Goal: Information Seeking & Learning: Learn about a topic

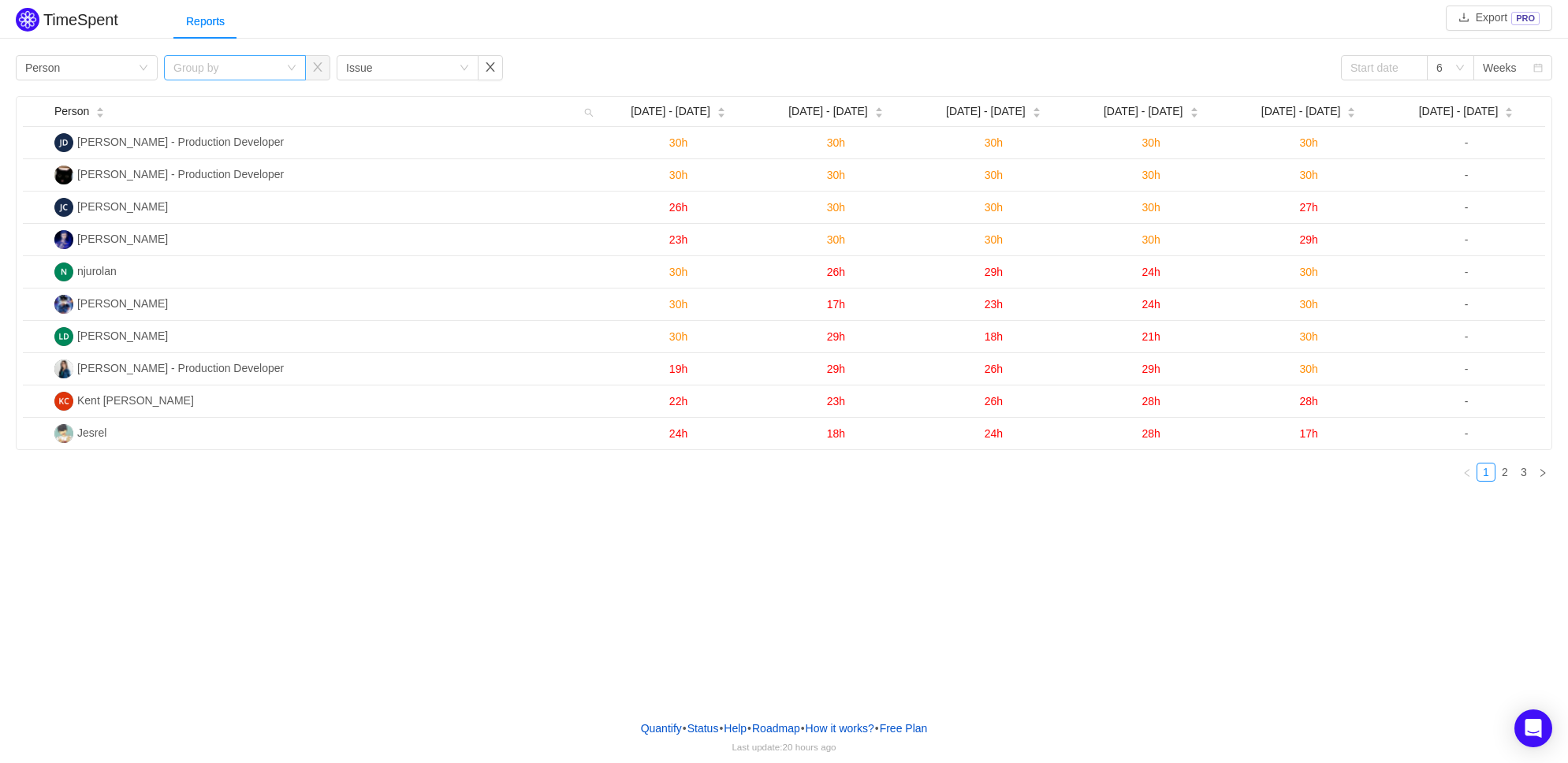
click at [265, 66] on div "Group by" at bounding box center [226, 68] width 105 height 16
click at [209, 70] on div "Group by" at bounding box center [226, 68] width 105 height 16
click at [105, 103] on div "Person" at bounding box center [79, 111] width 50 height 17
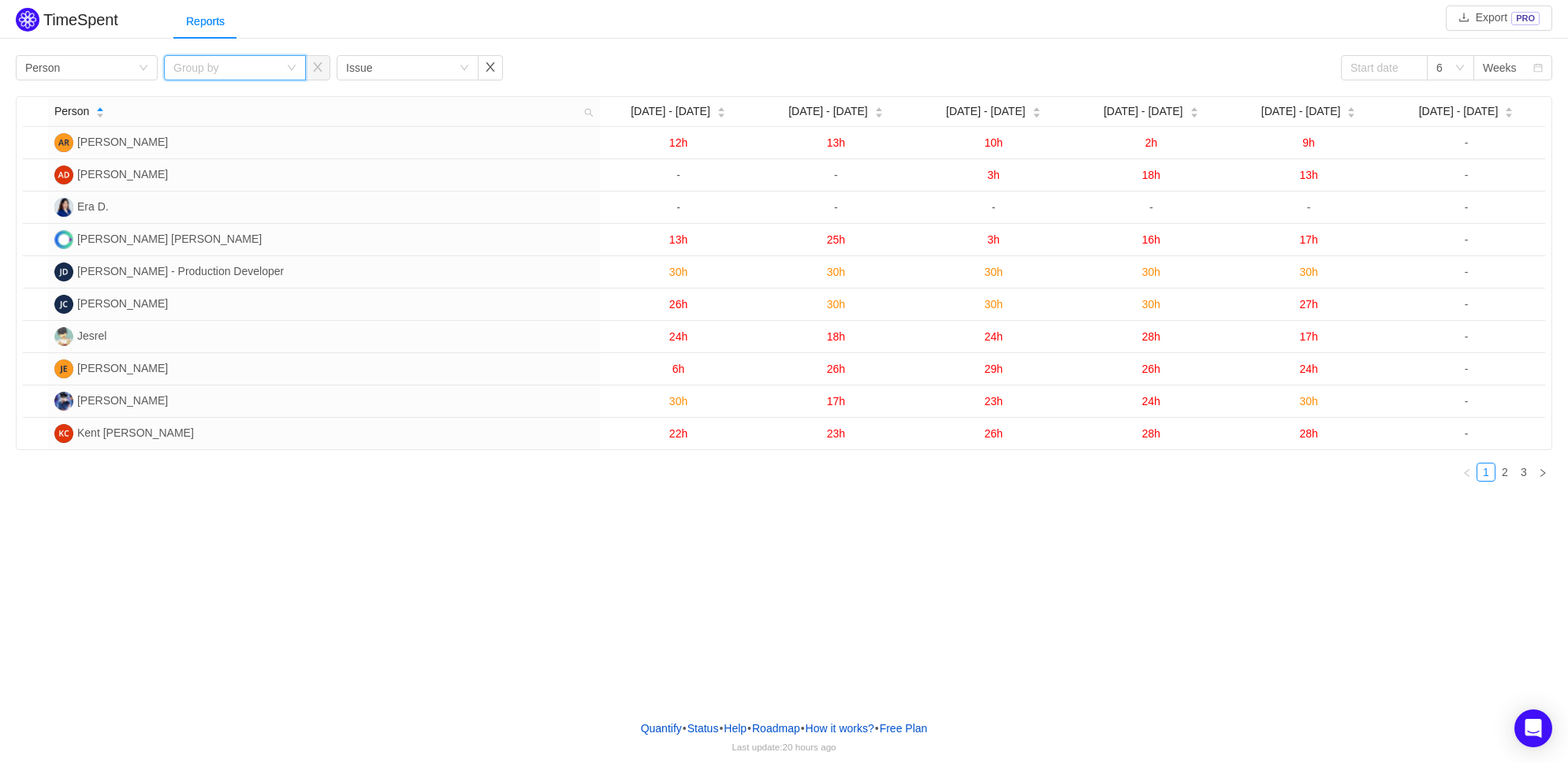
click at [232, 58] on div "Group by" at bounding box center [229, 68] width 113 height 24
click at [241, 58] on div "Group by" at bounding box center [229, 68] width 113 height 24
click at [1507, 70] on div "Weeks" at bounding box center [1499, 68] width 34 height 24
click at [1505, 125] on li "Months" at bounding box center [1513, 124] width 79 height 26
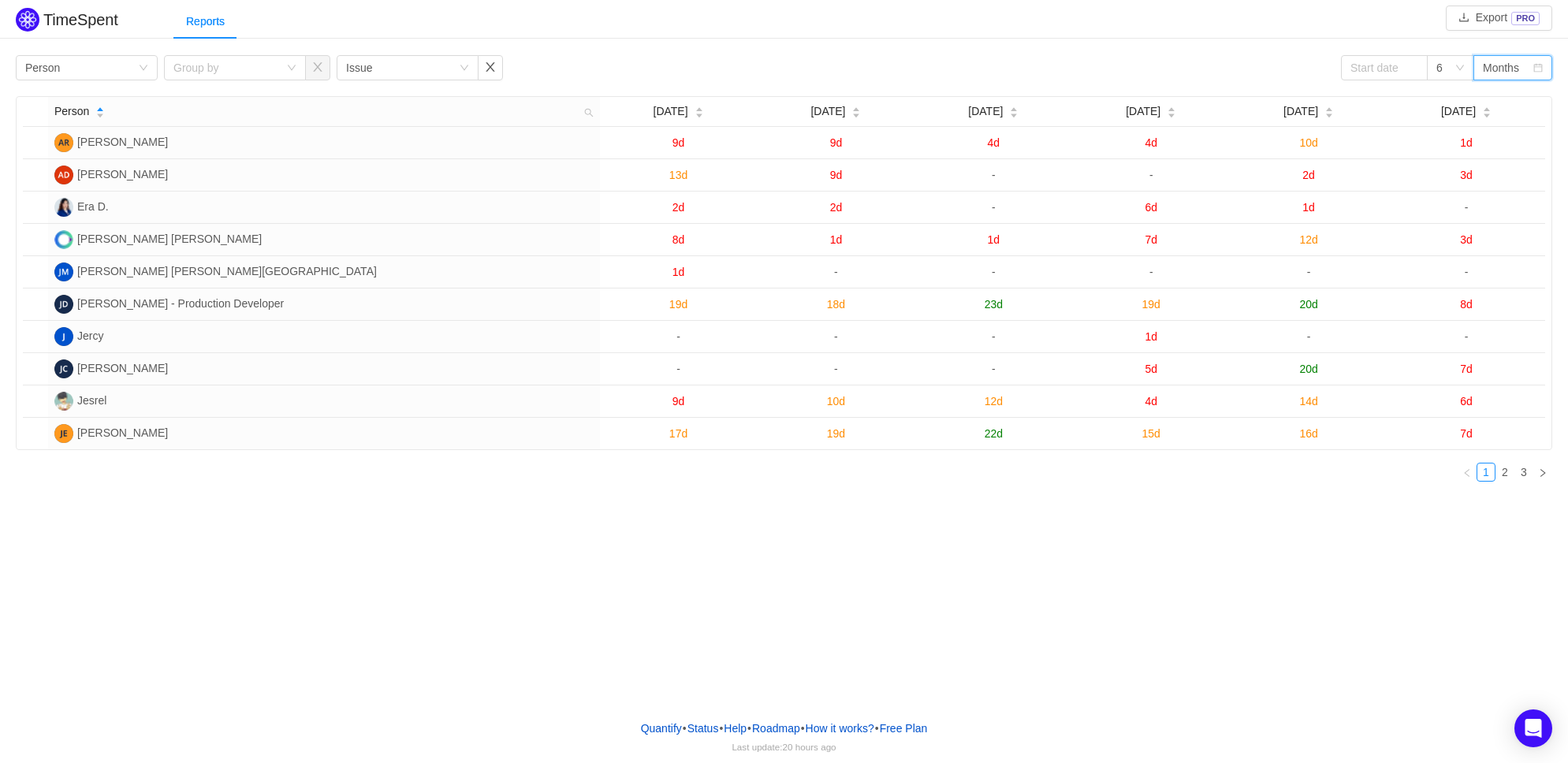
click at [1508, 69] on div "Months" at bounding box center [1500, 68] width 36 height 24
click at [1507, 100] on li "Weeks" at bounding box center [1513, 99] width 79 height 26
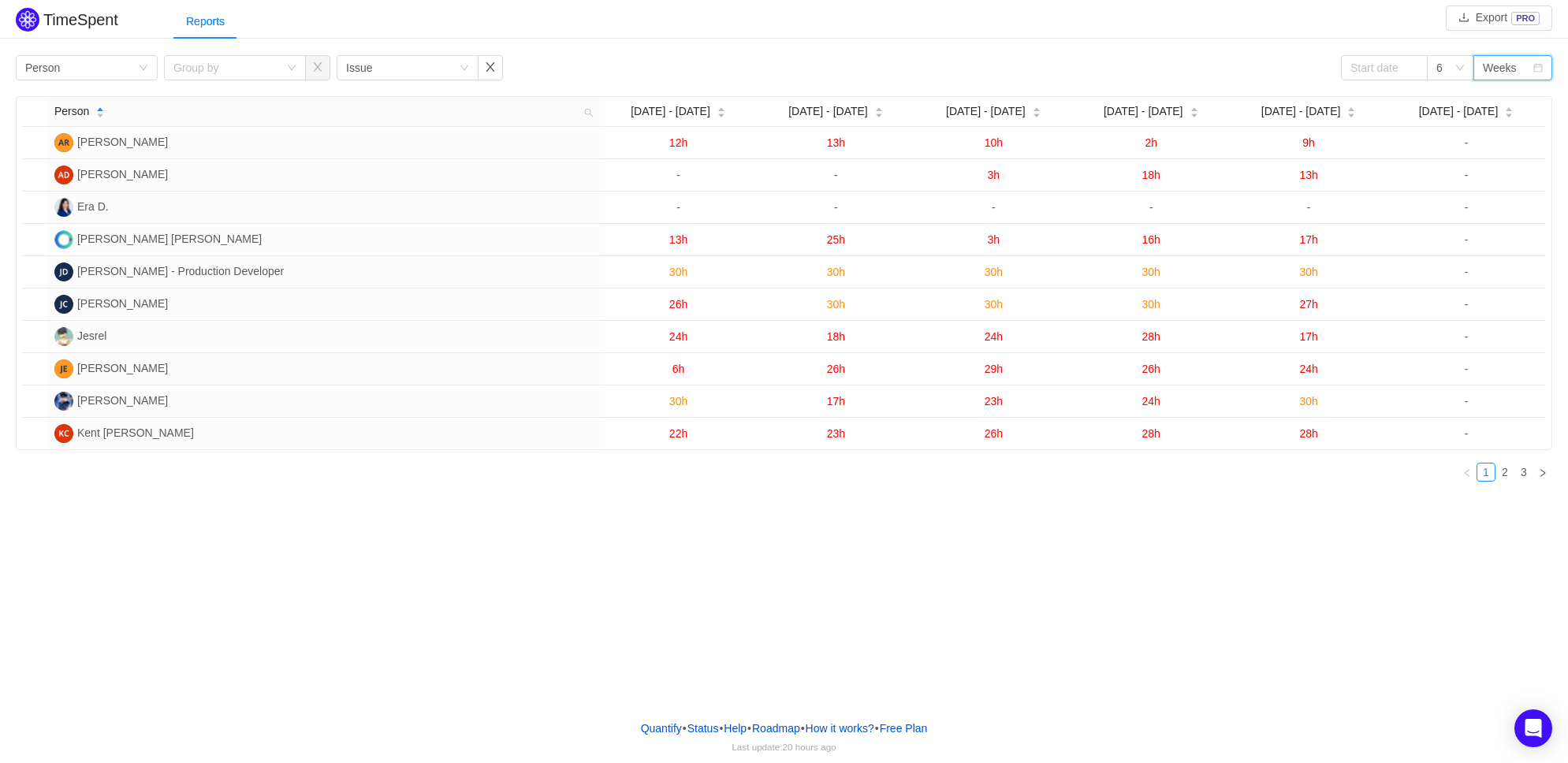
click at [1471, 477] on icon "icon: left" at bounding box center [1467, 473] width 10 height 10
click at [1145, 105] on span "[DATE] - [DATE]" at bounding box center [1144, 111] width 80 height 17
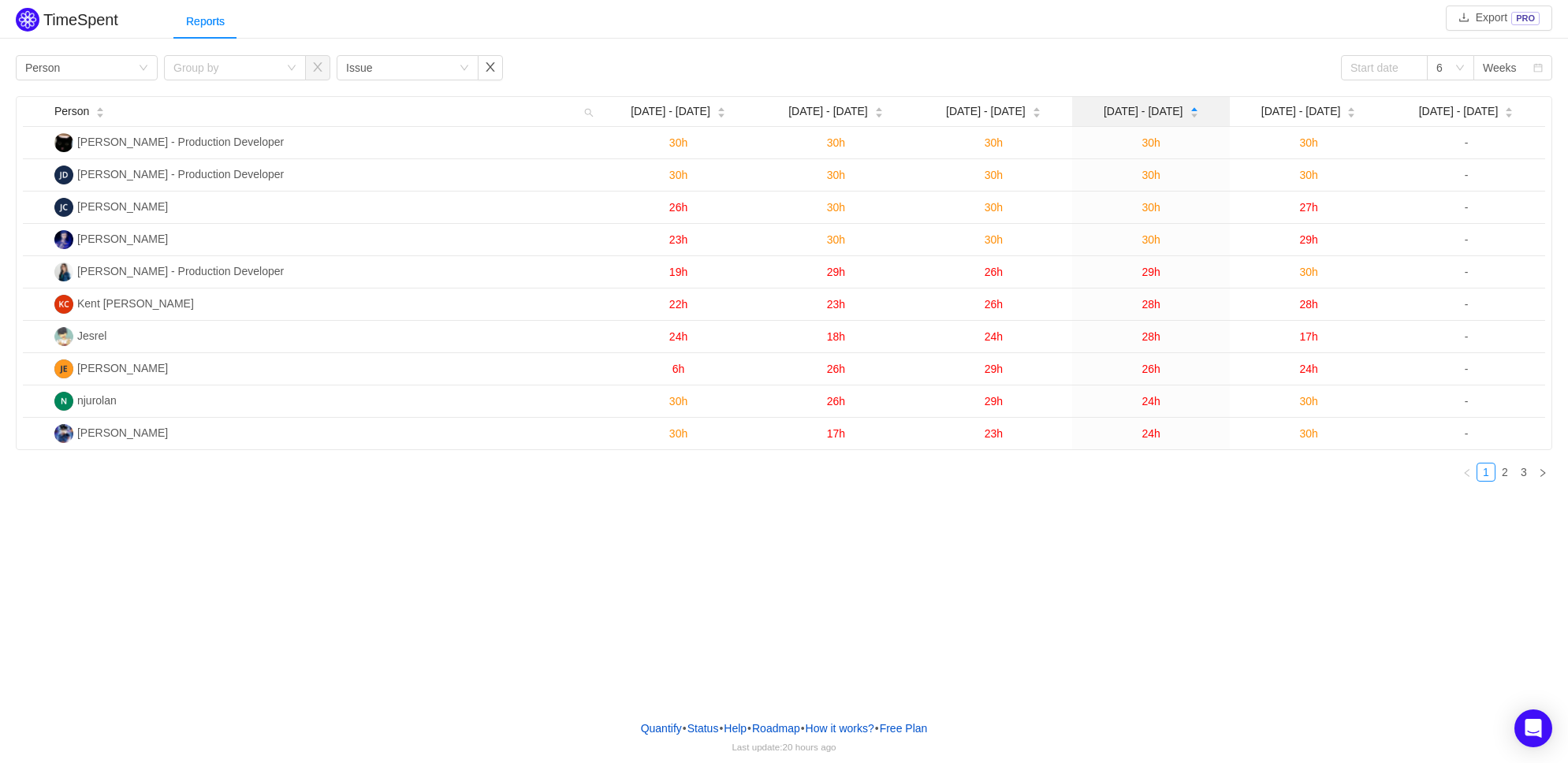
click at [1139, 115] on span "[DATE] - [DATE]" at bounding box center [1144, 111] width 80 height 17
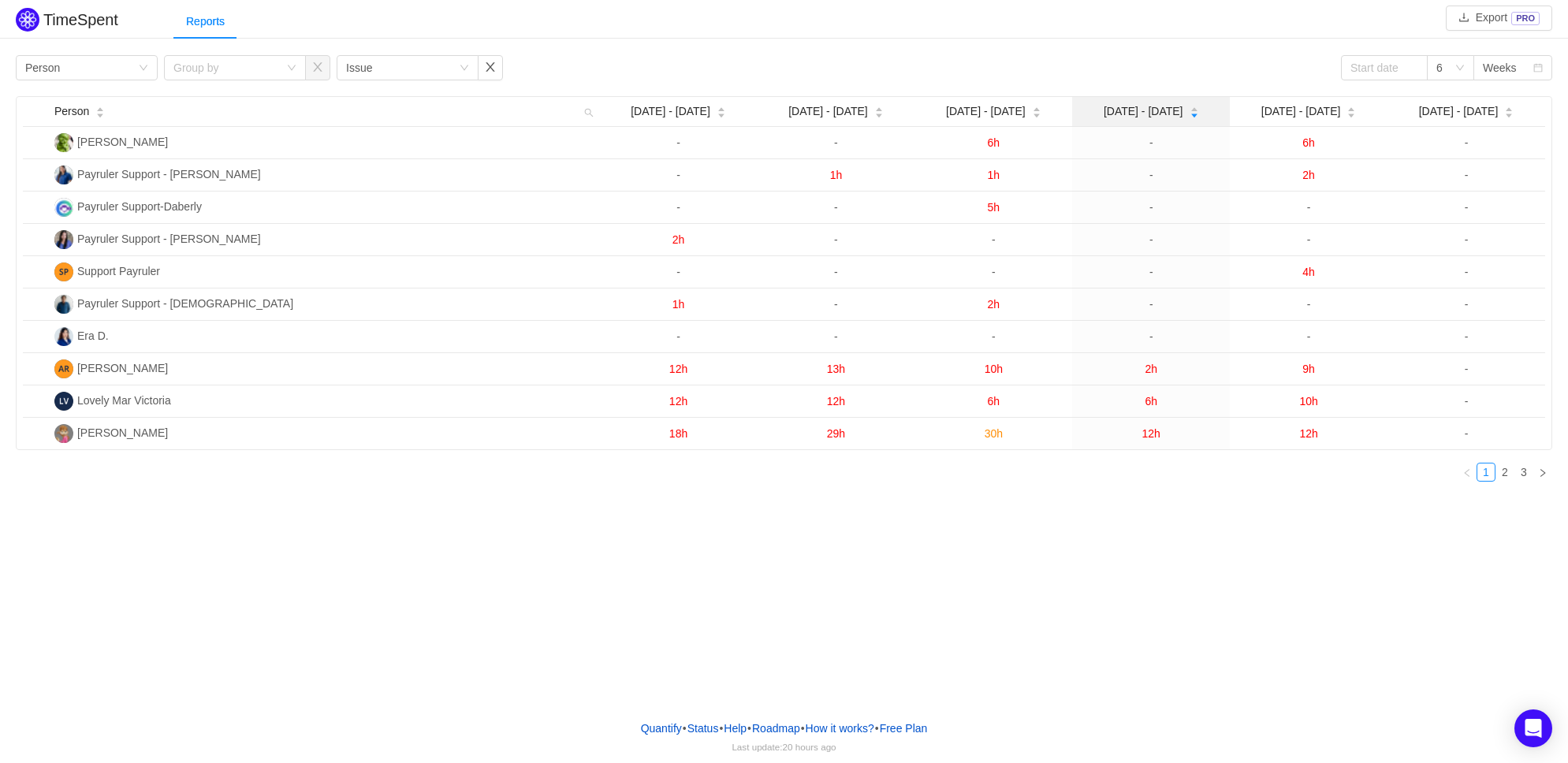
click at [1146, 116] on span "[DATE] - [DATE]" at bounding box center [1144, 111] width 80 height 17
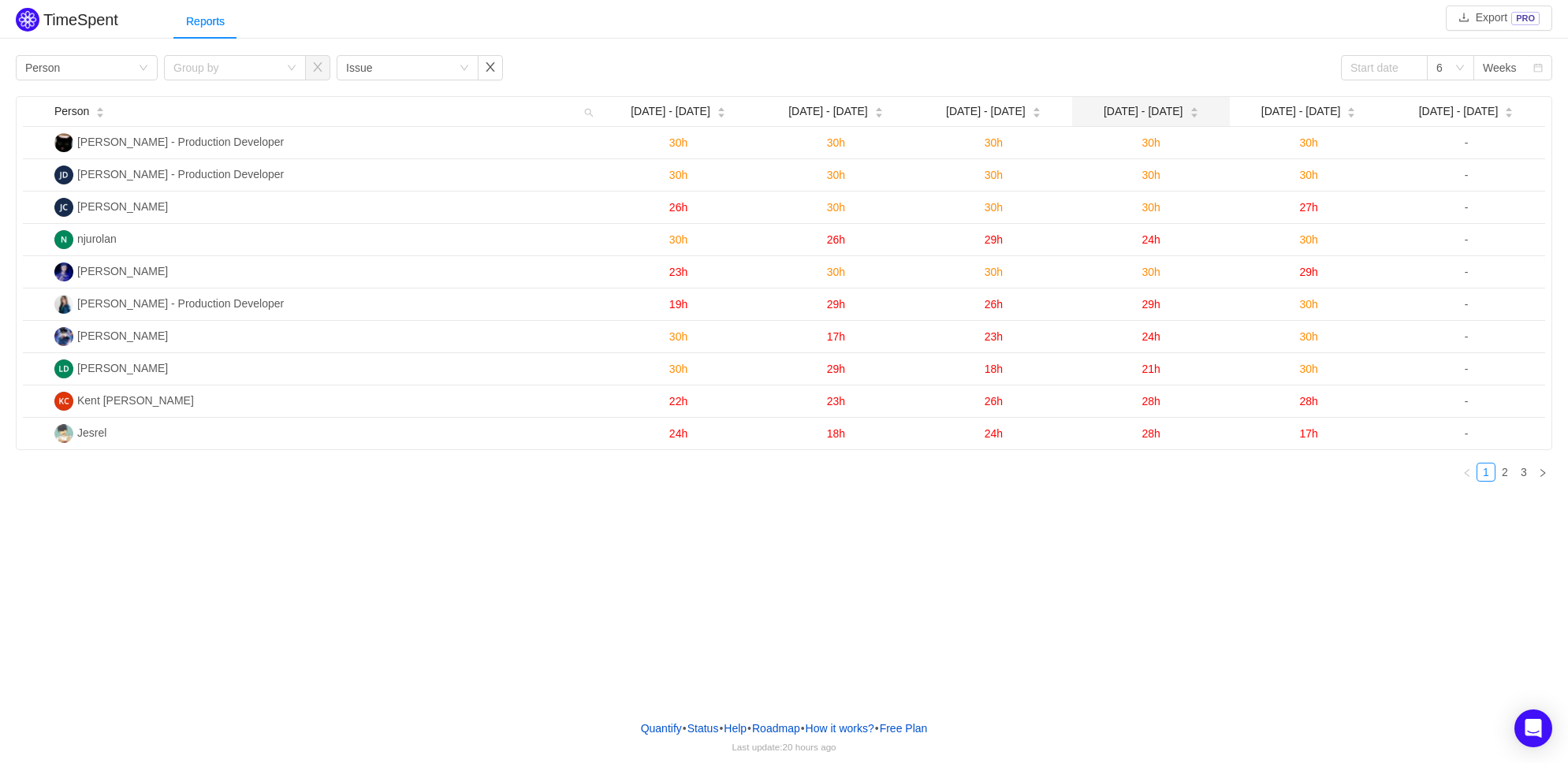
click at [1146, 116] on span "[DATE] - [DATE]" at bounding box center [1144, 111] width 80 height 17
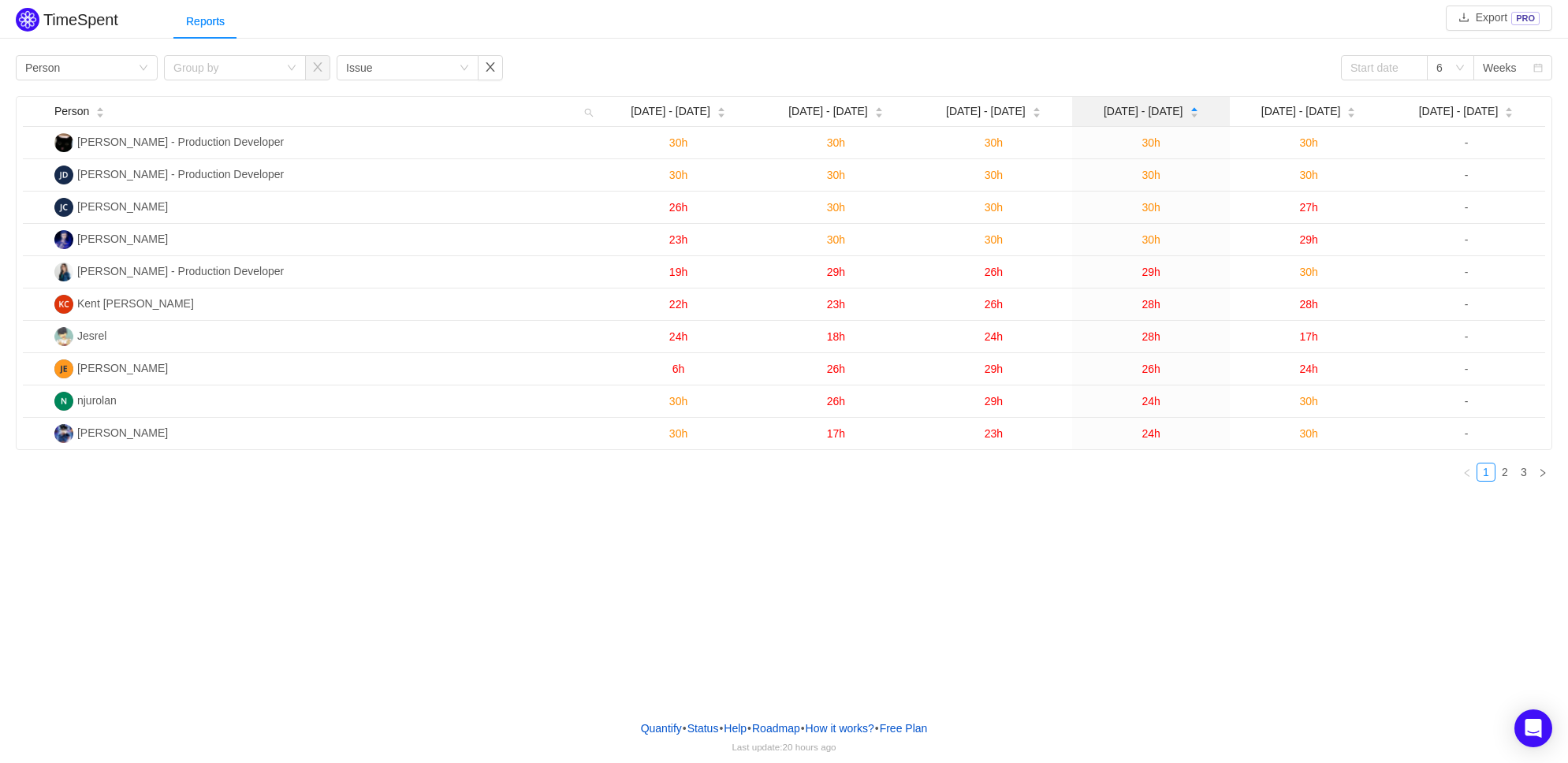
click at [1149, 115] on span "[DATE] - [DATE]" at bounding box center [1144, 111] width 80 height 17
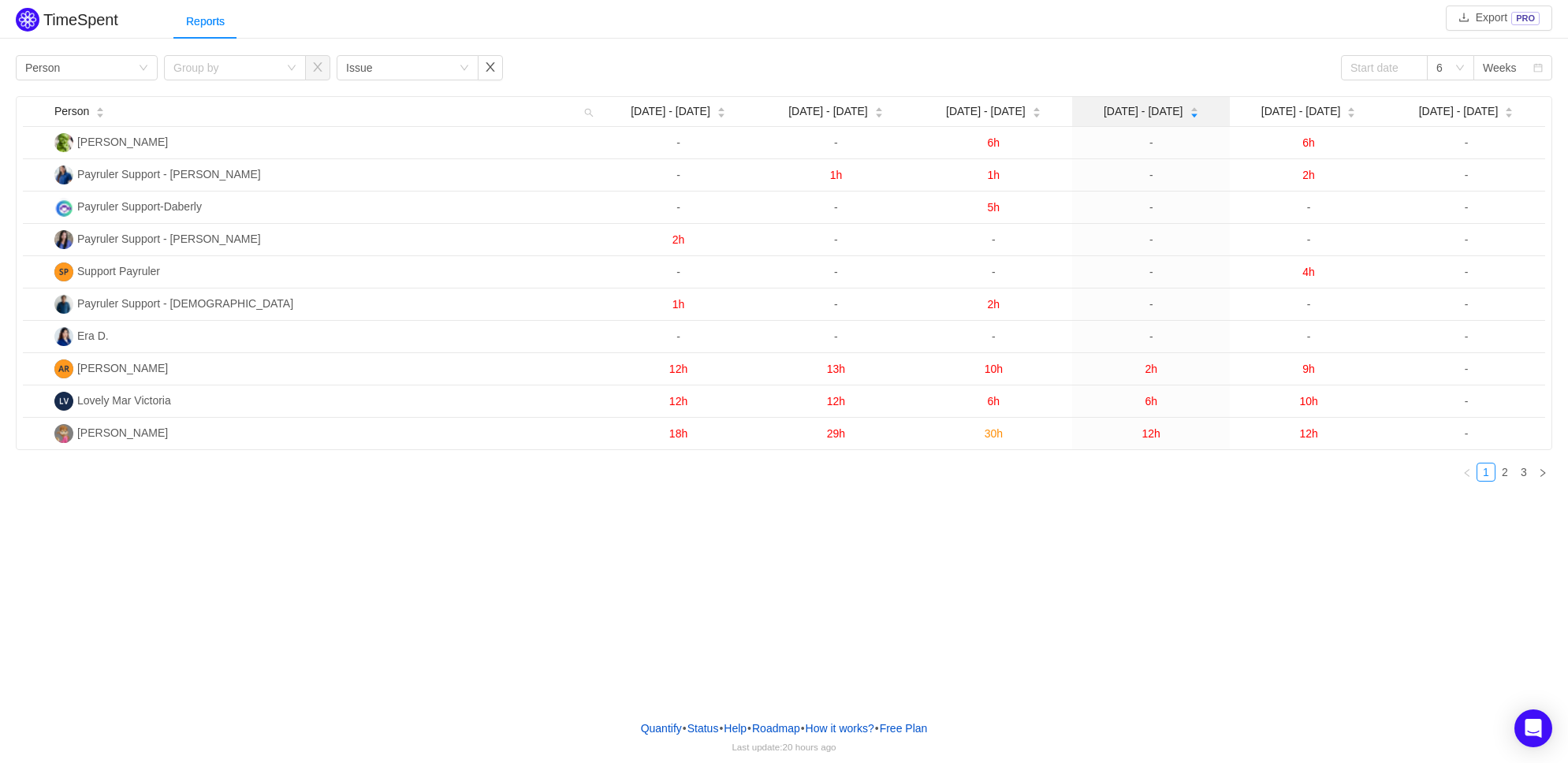
click at [1149, 115] on span "[DATE] - [DATE]" at bounding box center [1144, 111] width 80 height 17
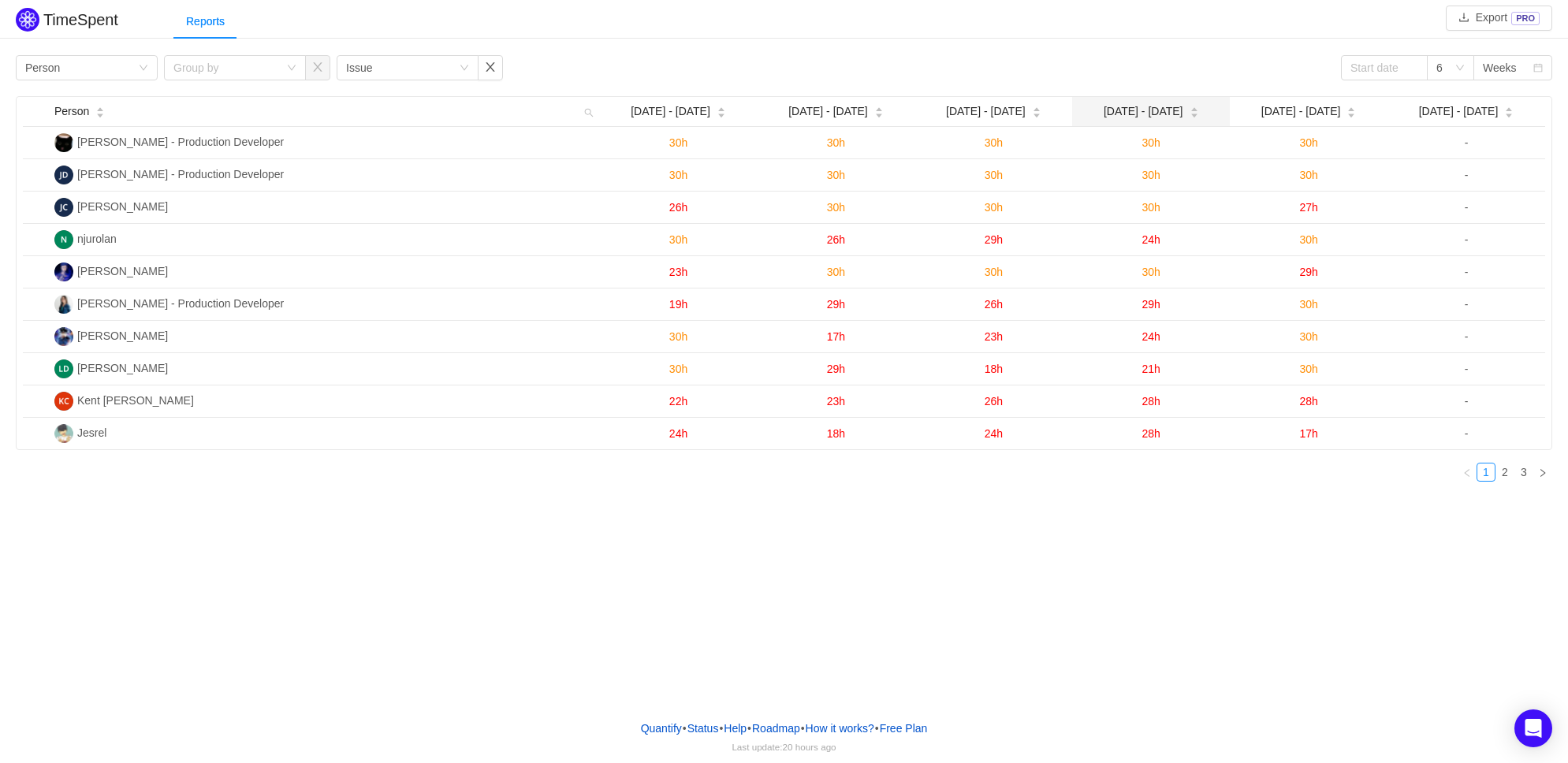
click at [1149, 115] on span "[DATE] - [DATE]" at bounding box center [1144, 111] width 80 height 17
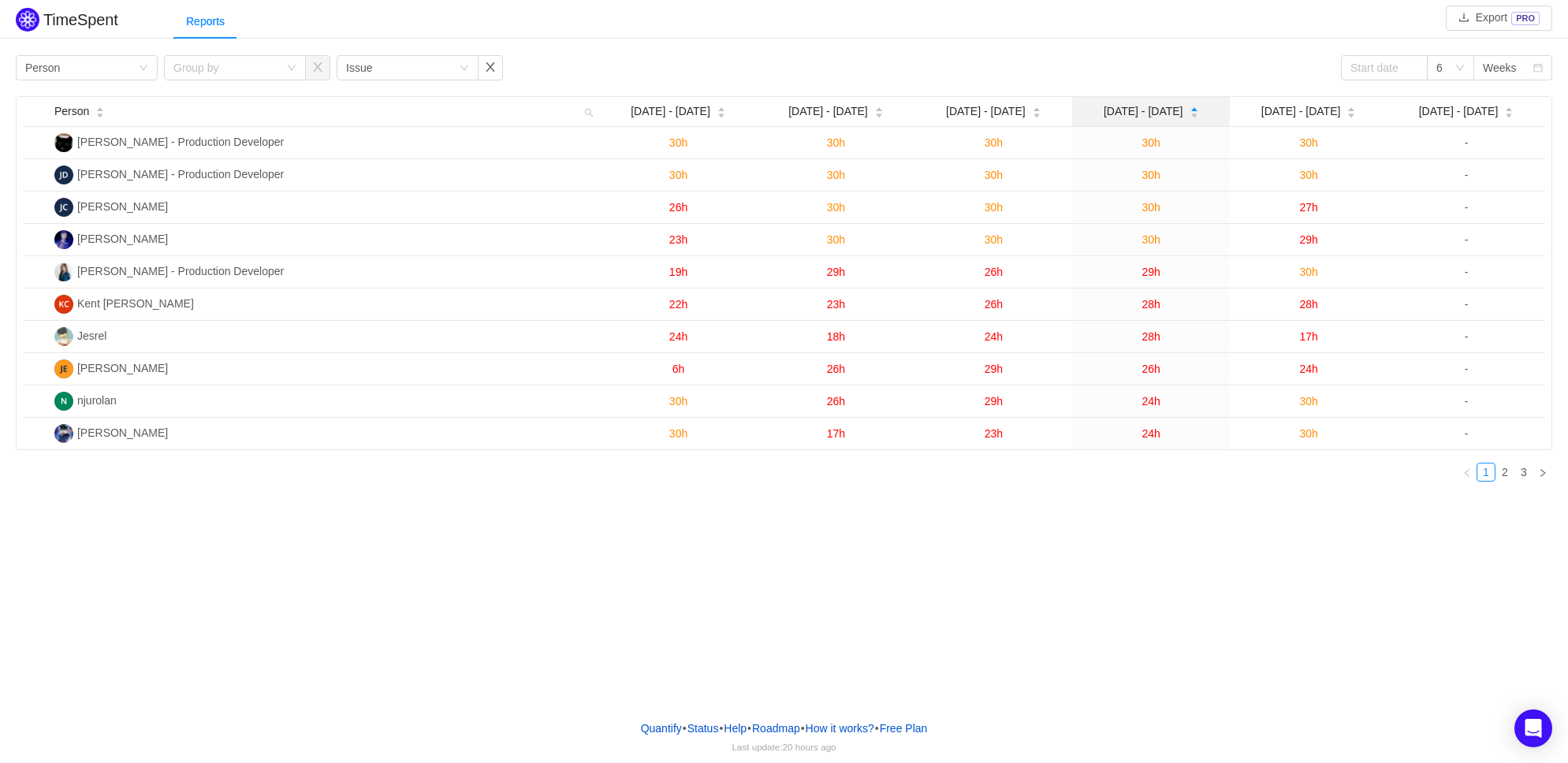
click at [1149, 115] on span "[DATE] - [DATE]" at bounding box center [1144, 111] width 80 height 17
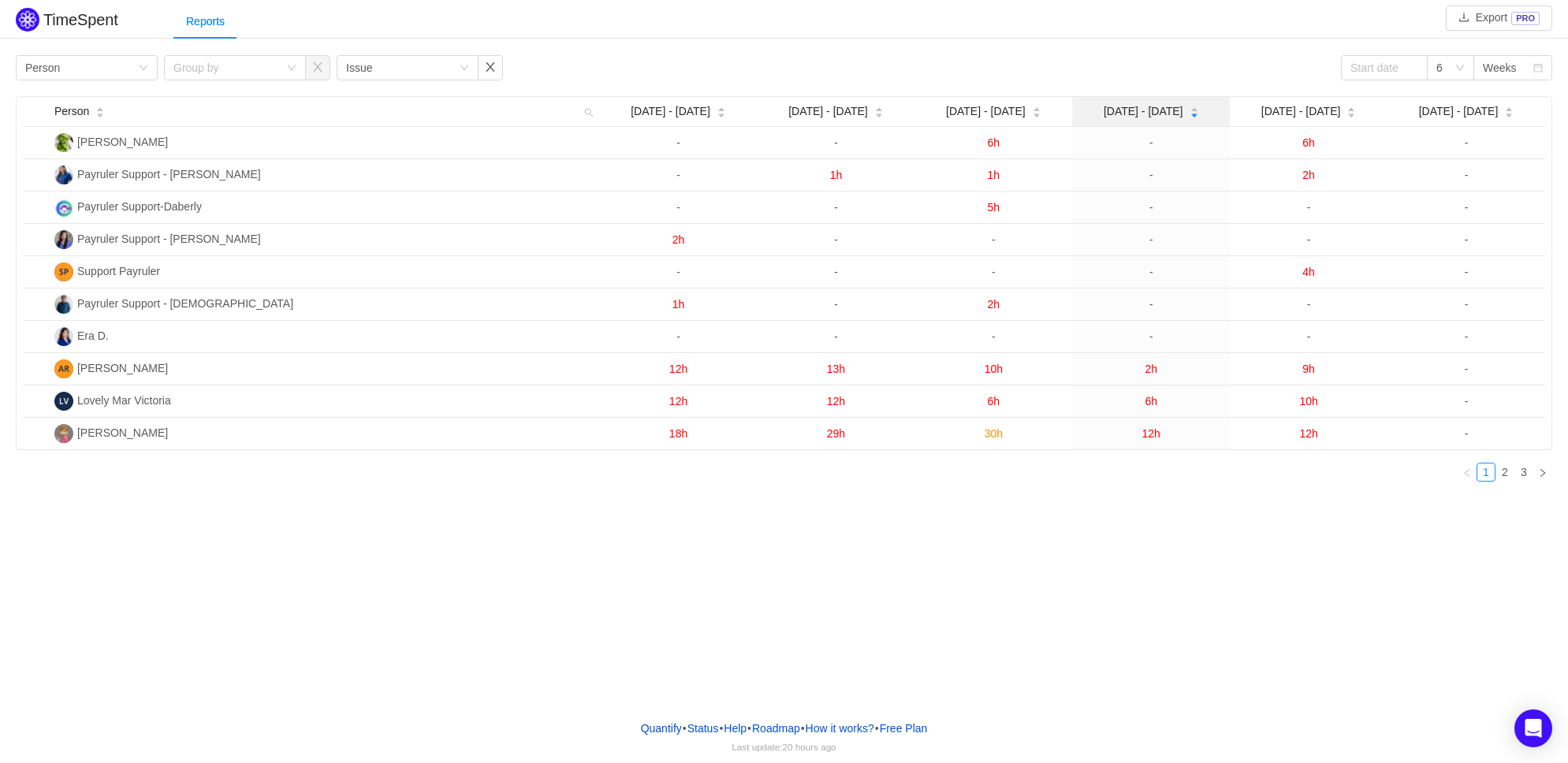
click at [1149, 115] on span "[DATE] - [DATE]" at bounding box center [1144, 111] width 80 height 17
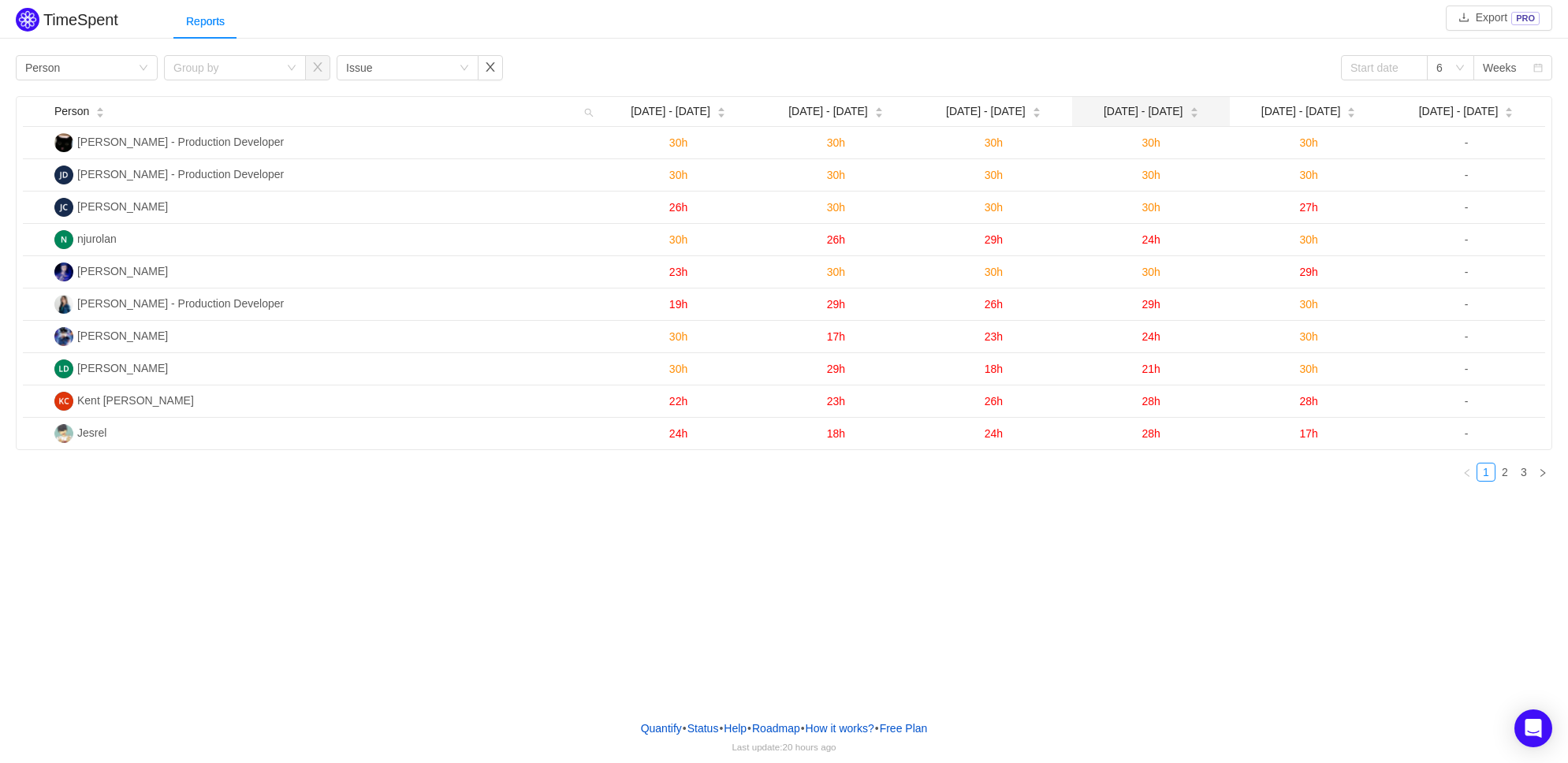
click at [1149, 115] on span "[DATE] - [DATE]" at bounding box center [1144, 111] width 80 height 17
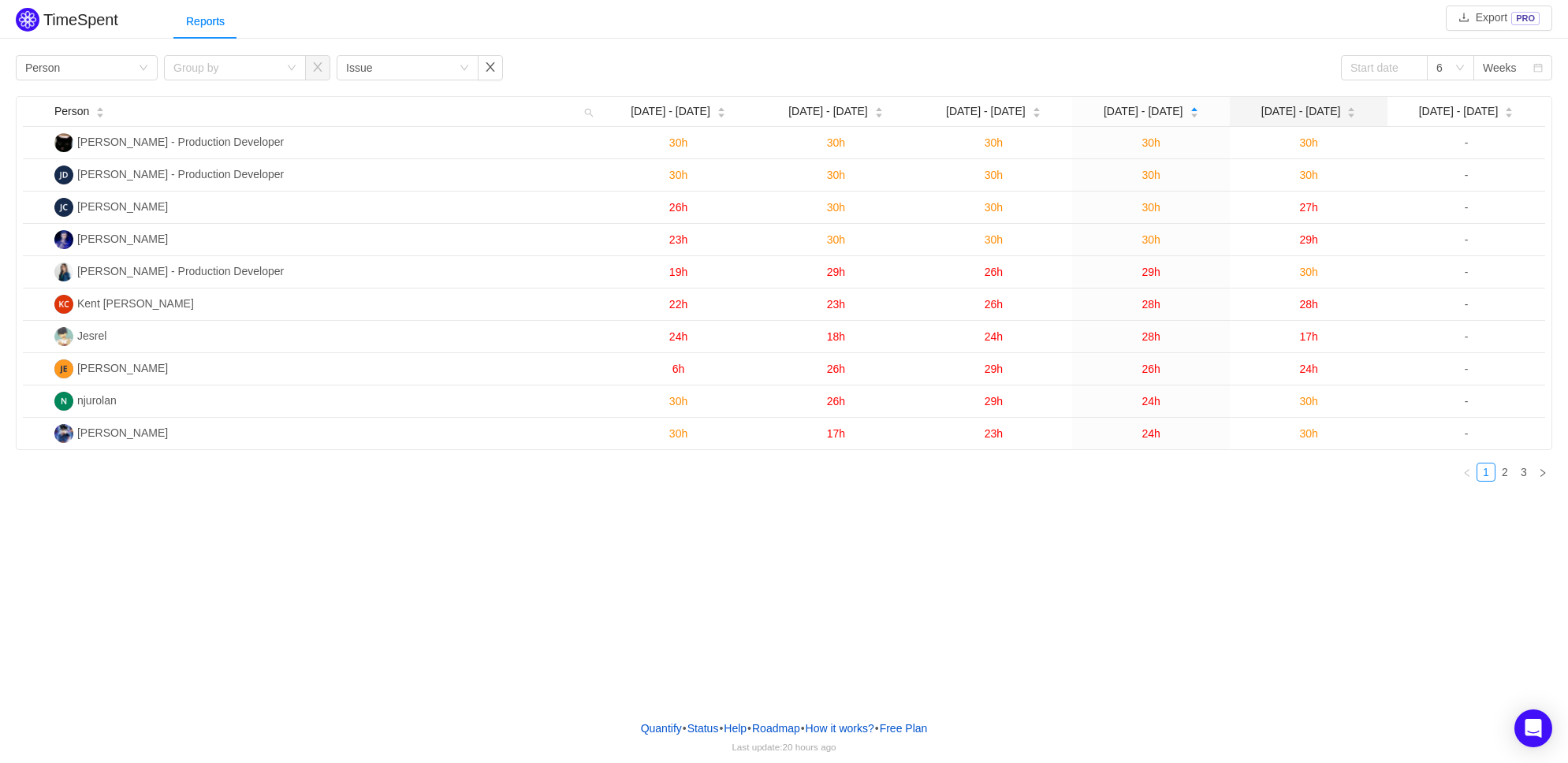
click at [1296, 120] on div "[DATE] - [DATE]" at bounding box center [1308, 111] width 95 height 17
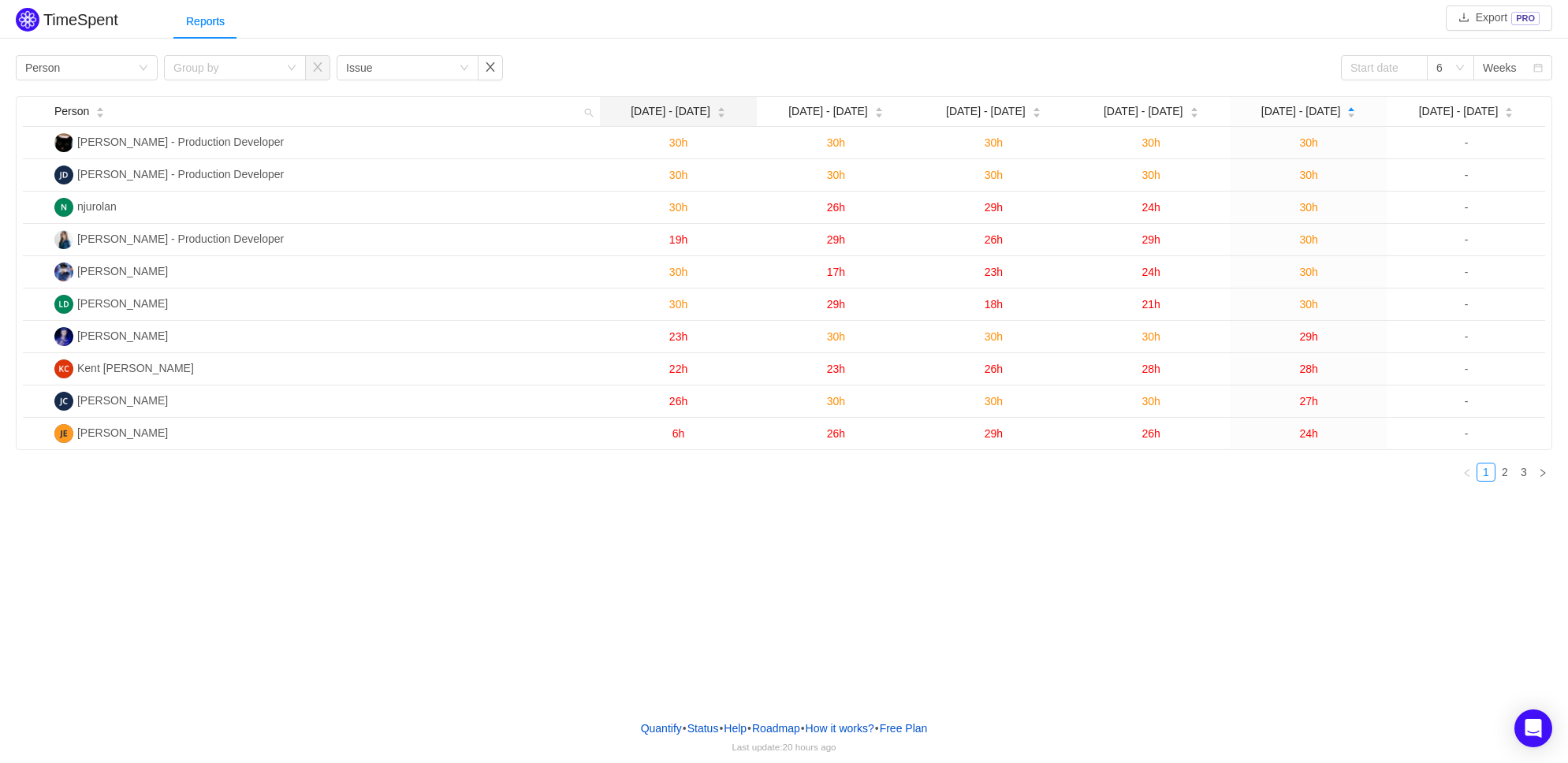
click at [696, 108] on span "[DATE] - [DATE]" at bounding box center [671, 111] width 80 height 17
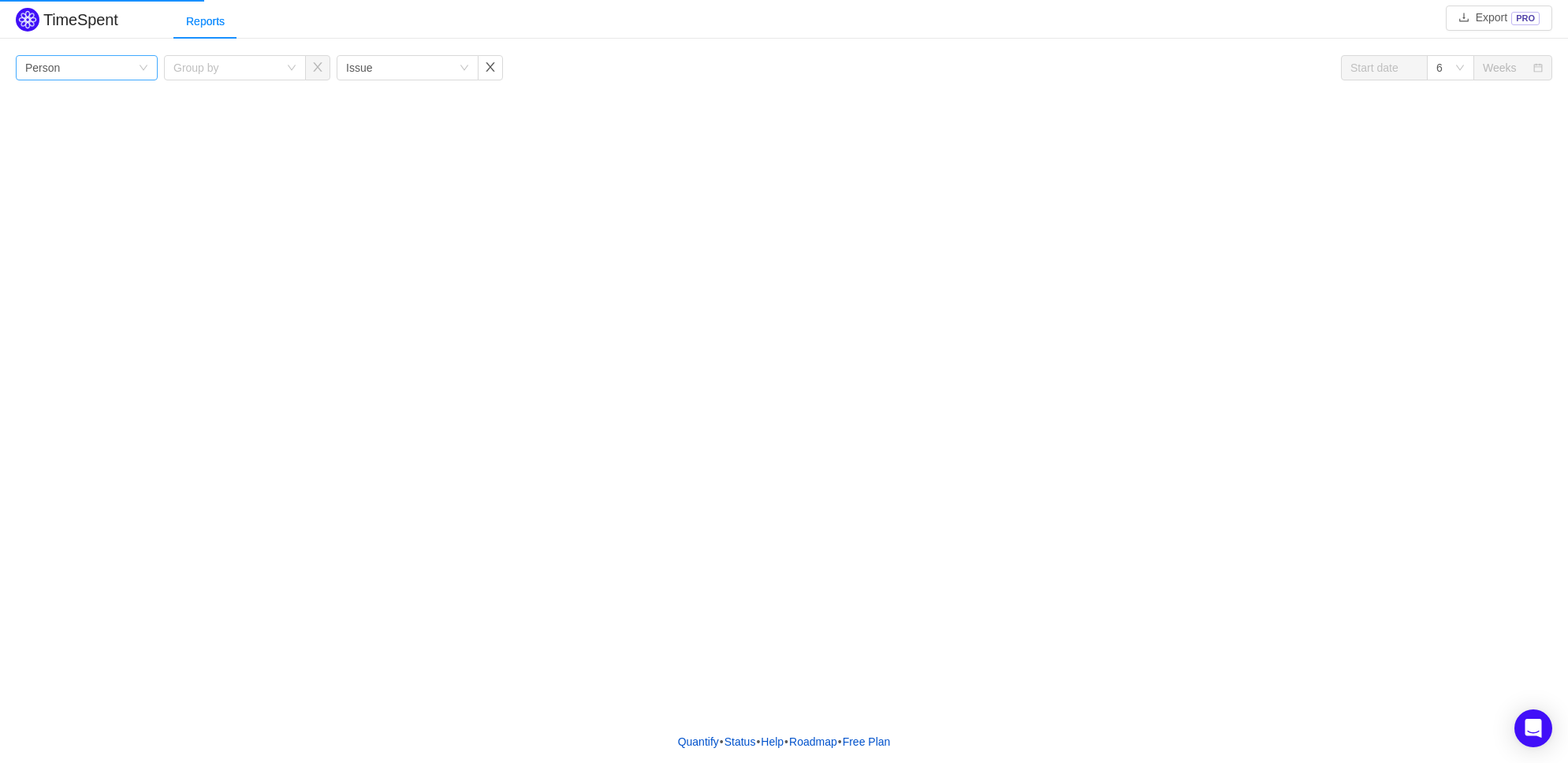
click at [98, 66] on div "Group by Person" at bounding box center [81, 68] width 113 height 24
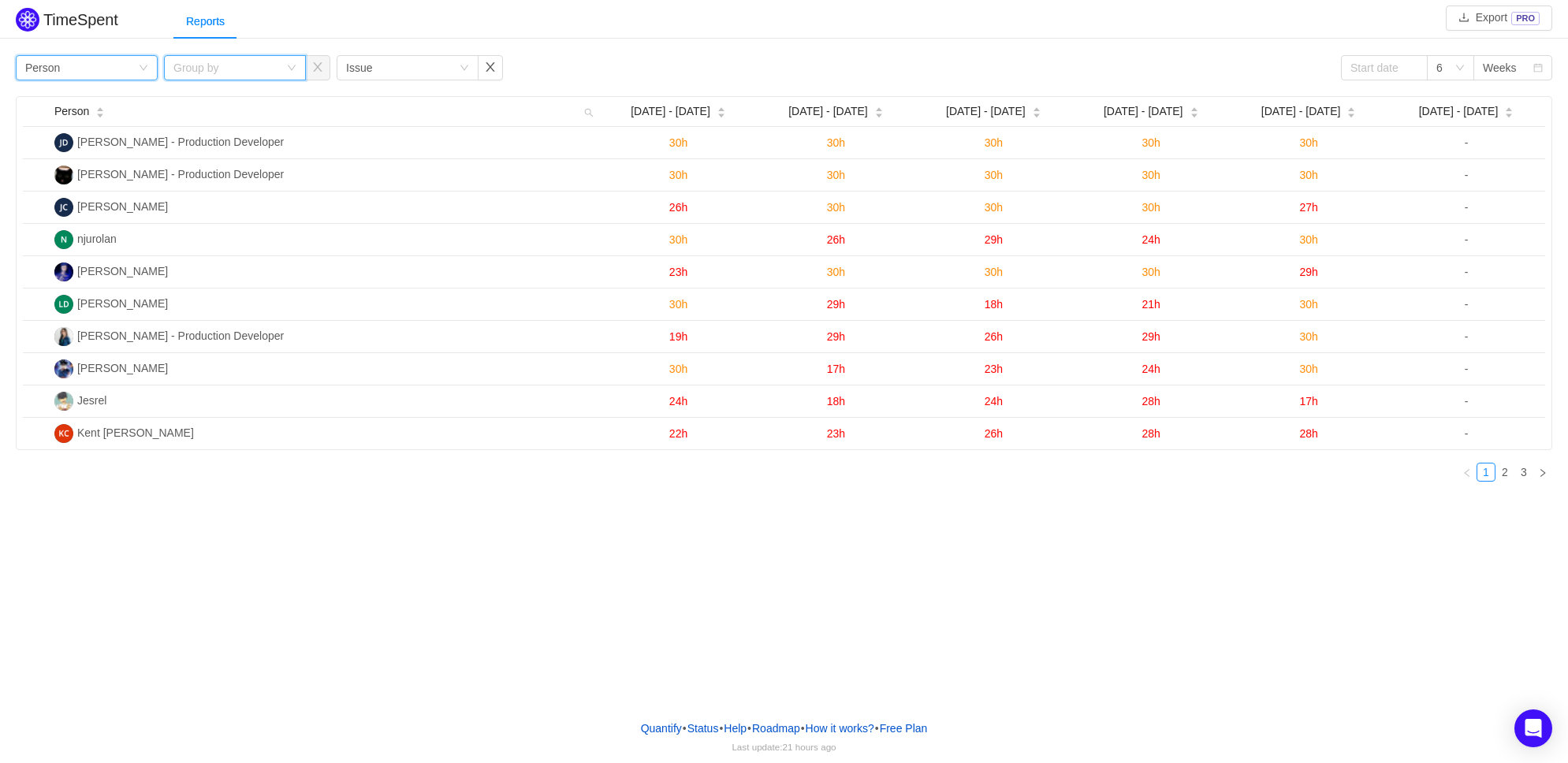
click at [287, 64] on icon "icon: down" at bounding box center [292, 68] width 10 height 10
click at [242, 143] on li "Team" at bounding box center [234, 149] width 142 height 26
click at [378, 59] on div "Group by Issue" at bounding box center [402, 68] width 113 height 24
click at [380, 58] on div "Group by Issue" at bounding box center [402, 68] width 113 height 24
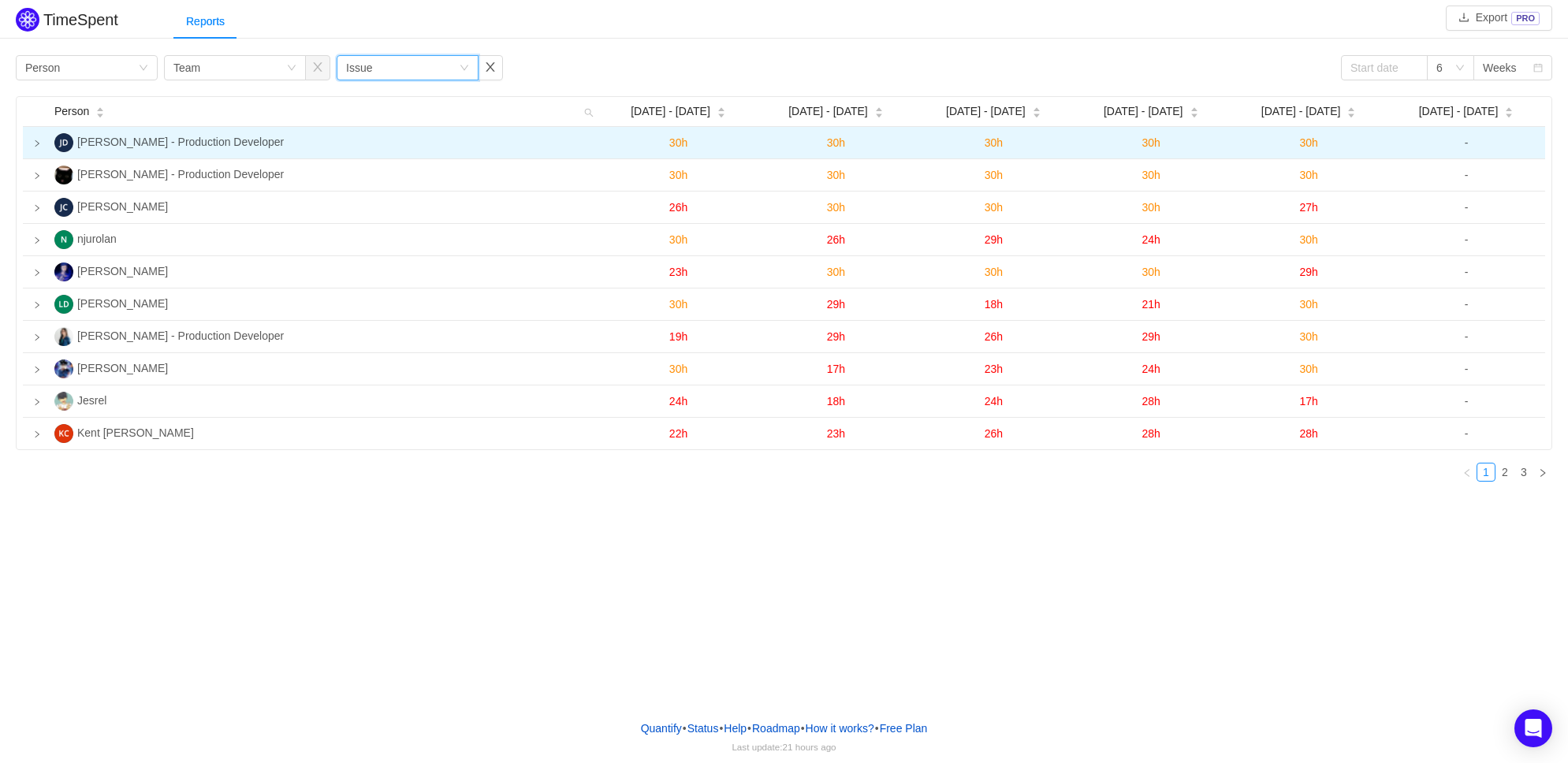
click at [40, 138] on td at bounding box center [36, 143] width 26 height 32
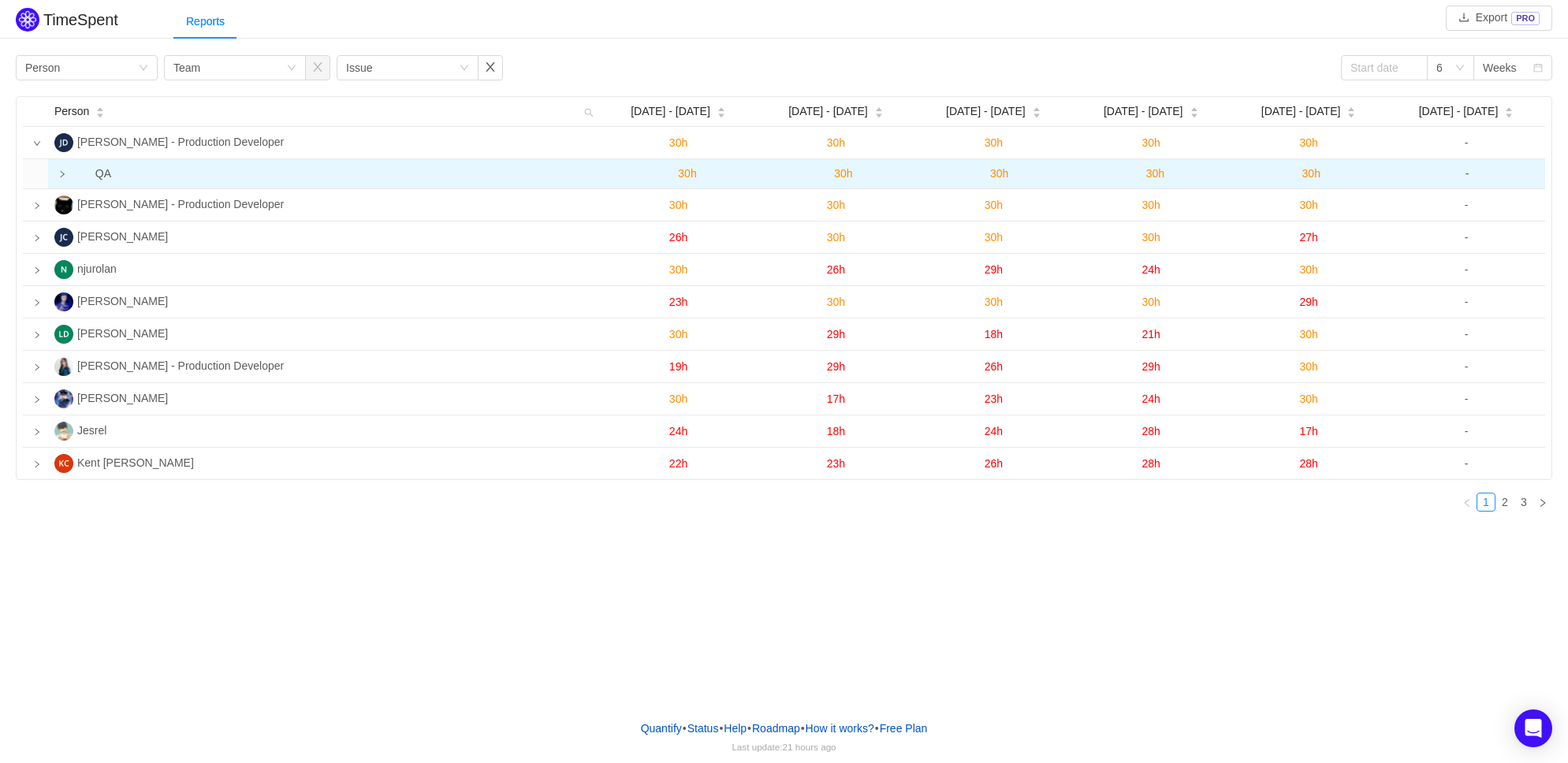
click at [58, 173] on td at bounding box center [56, 173] width 16 height 30
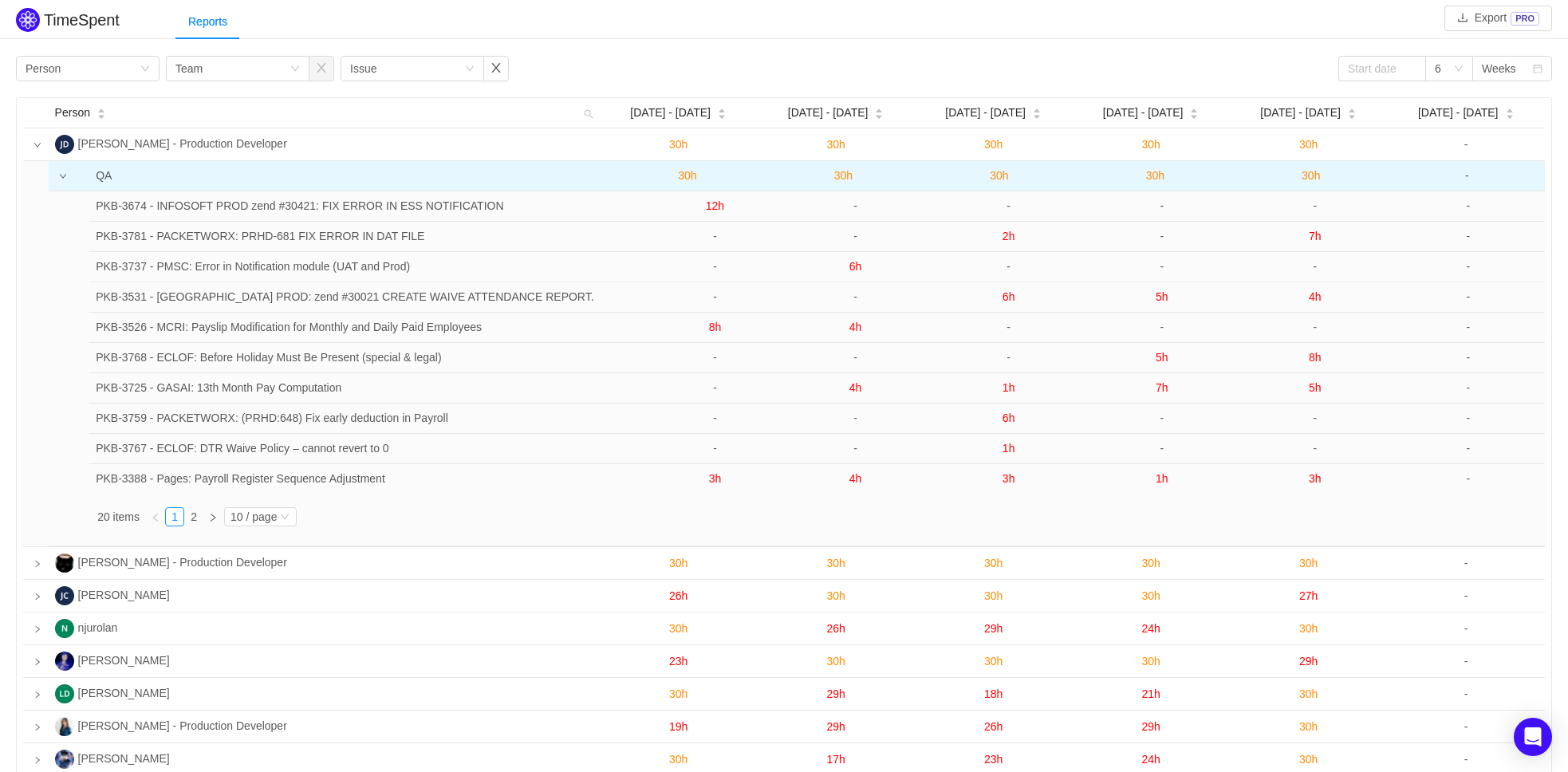
click at [62, 179] on icon "icon: down" at bounding box center [63, 176] width 8 height 8
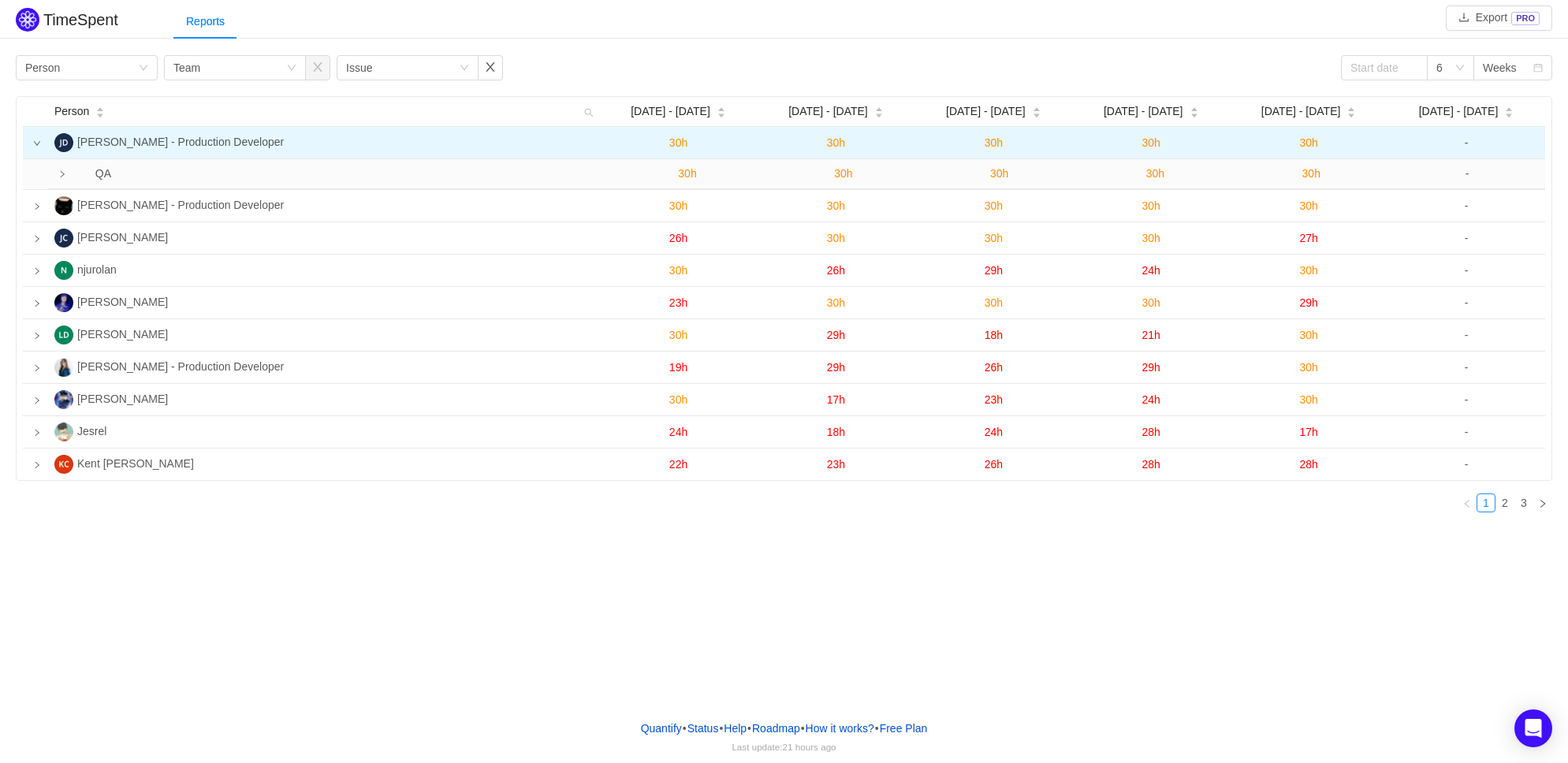
click at [37, 152] on td at bounding box center [36, 143] width 26 height 32
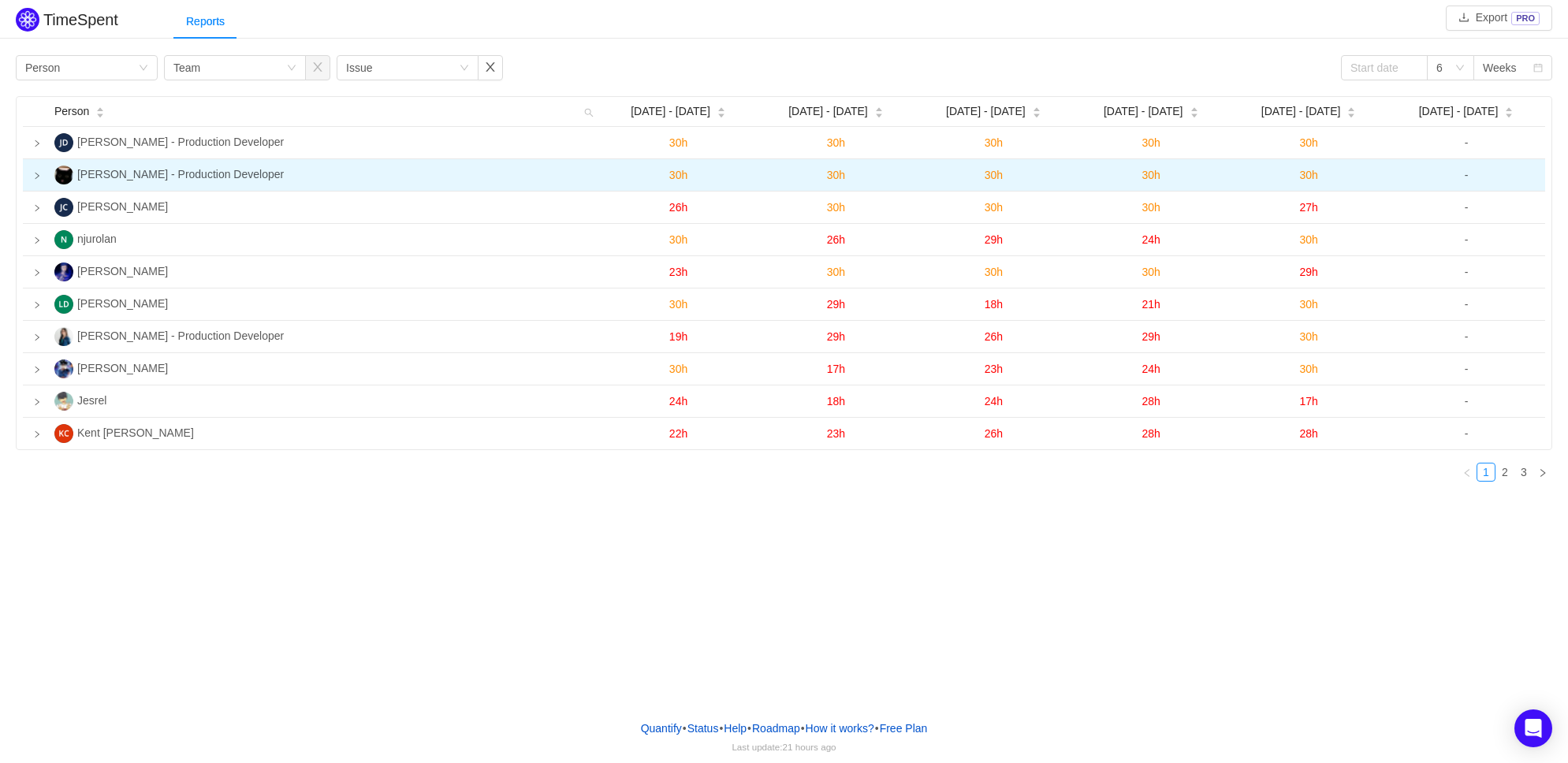
click at [38, 174] on icon "icon: right" at bounding box center [37, 176] width 8 height 8
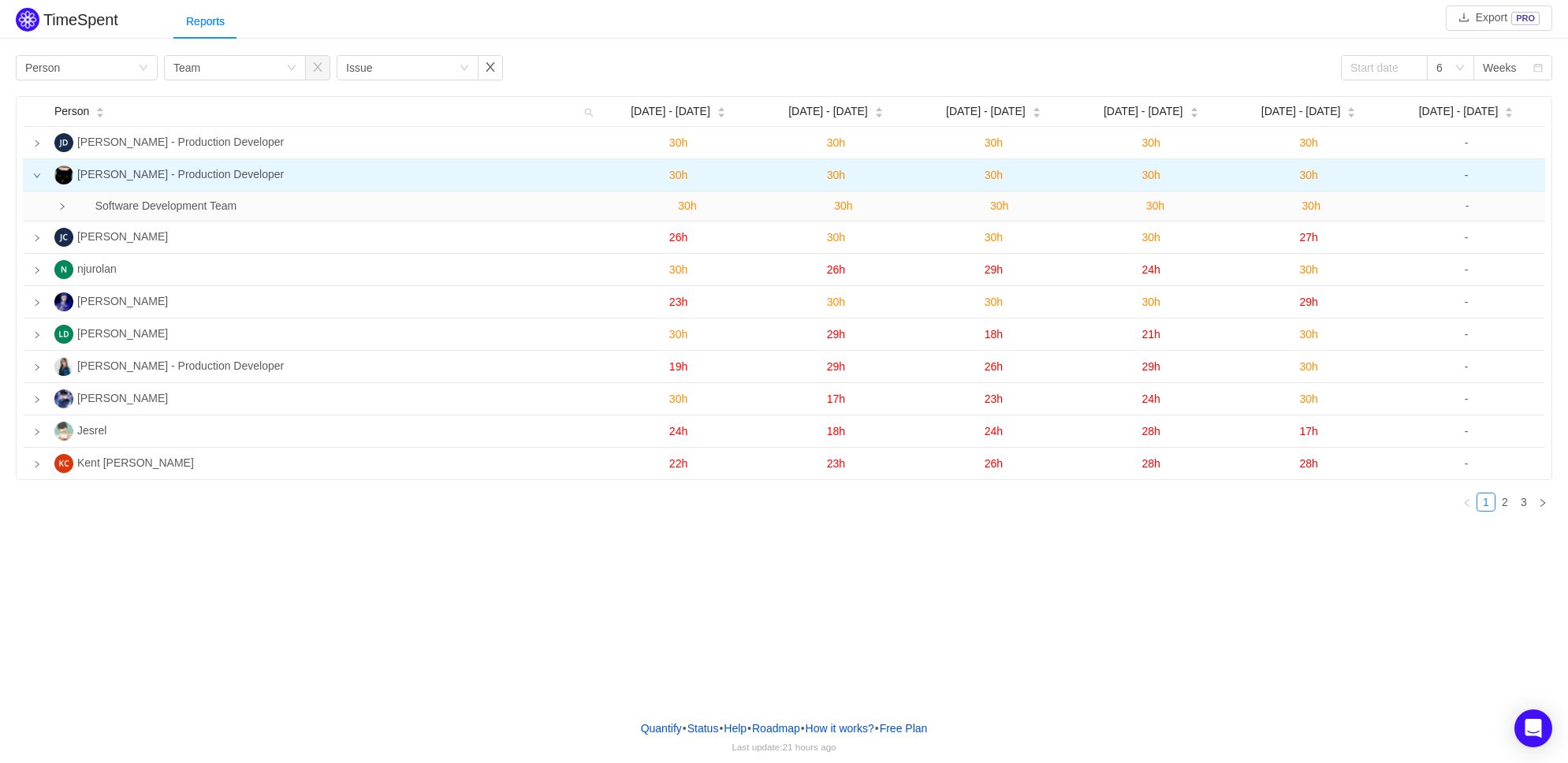
click at [38, 174] on icon "icon: down" at bounding box center [37, 176] width 8 height 8
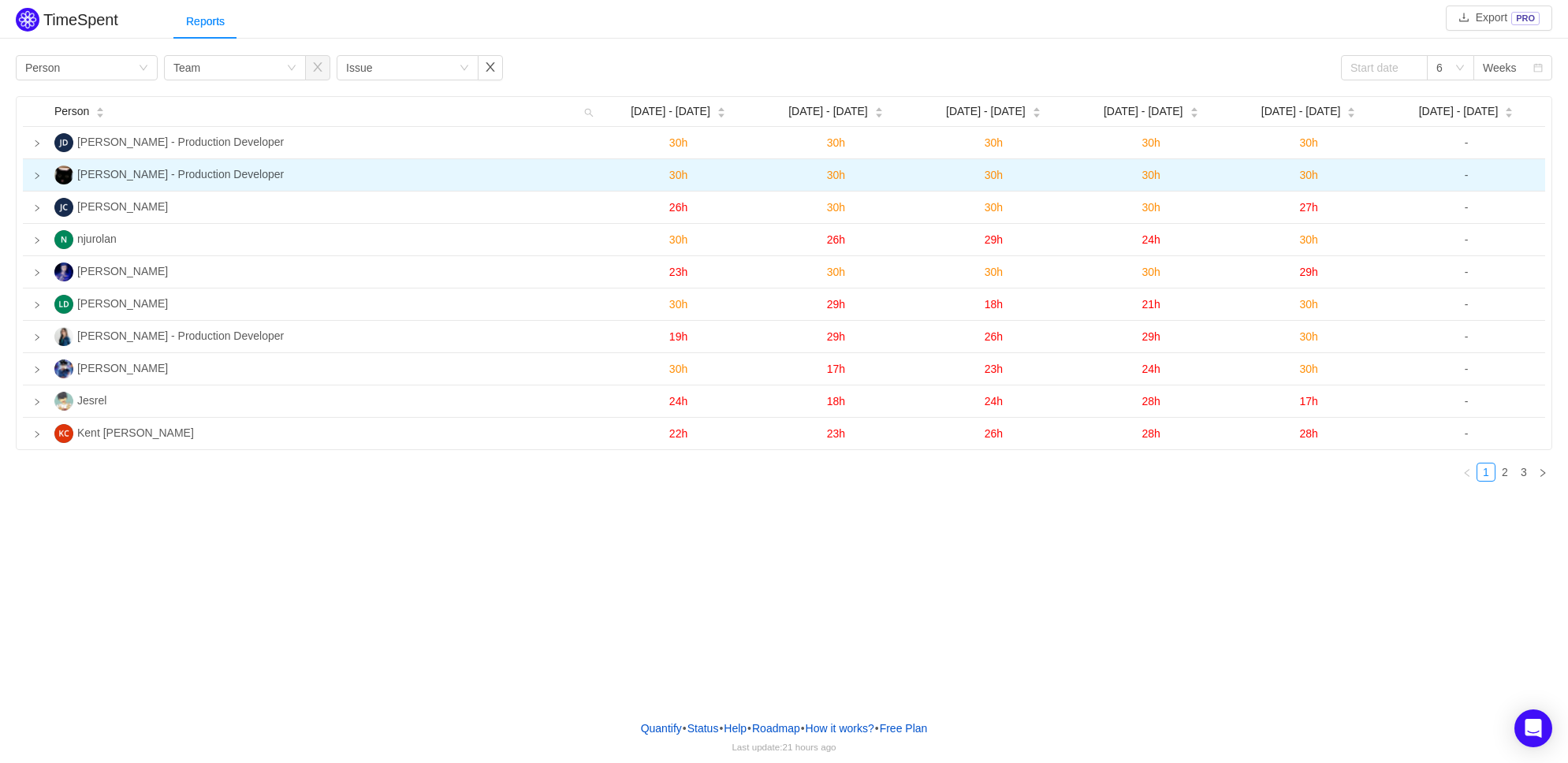
click at [38, 174] on icon "icon: right" at bounding box center [37, 176] width 8 height 8
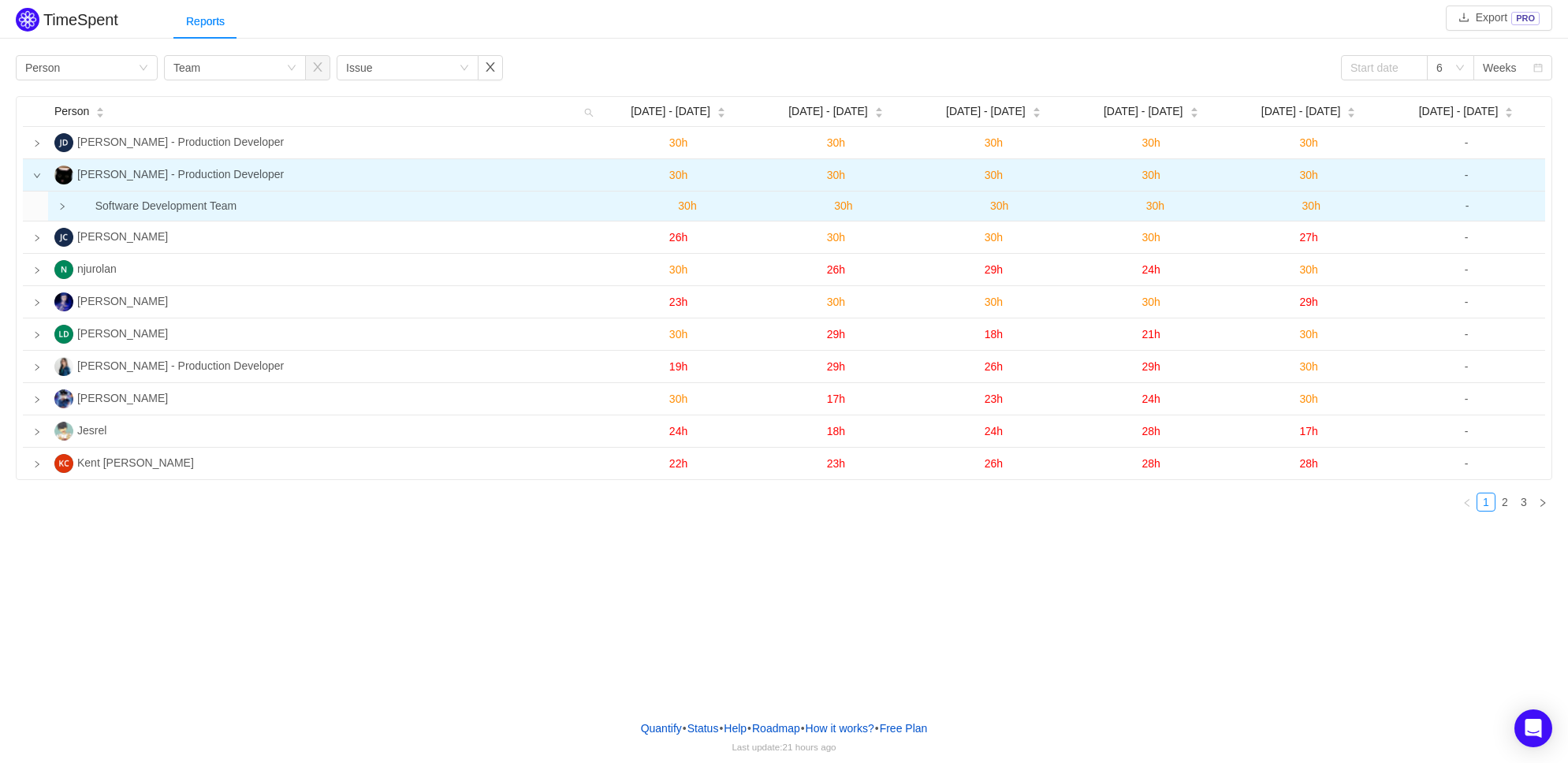
click at [64, 208] on td at bounding box center [56, 206] width 16 height 30
click at [62, 209] on icon "icon: loading" at bounding box center [62, 207] width 10 height 10
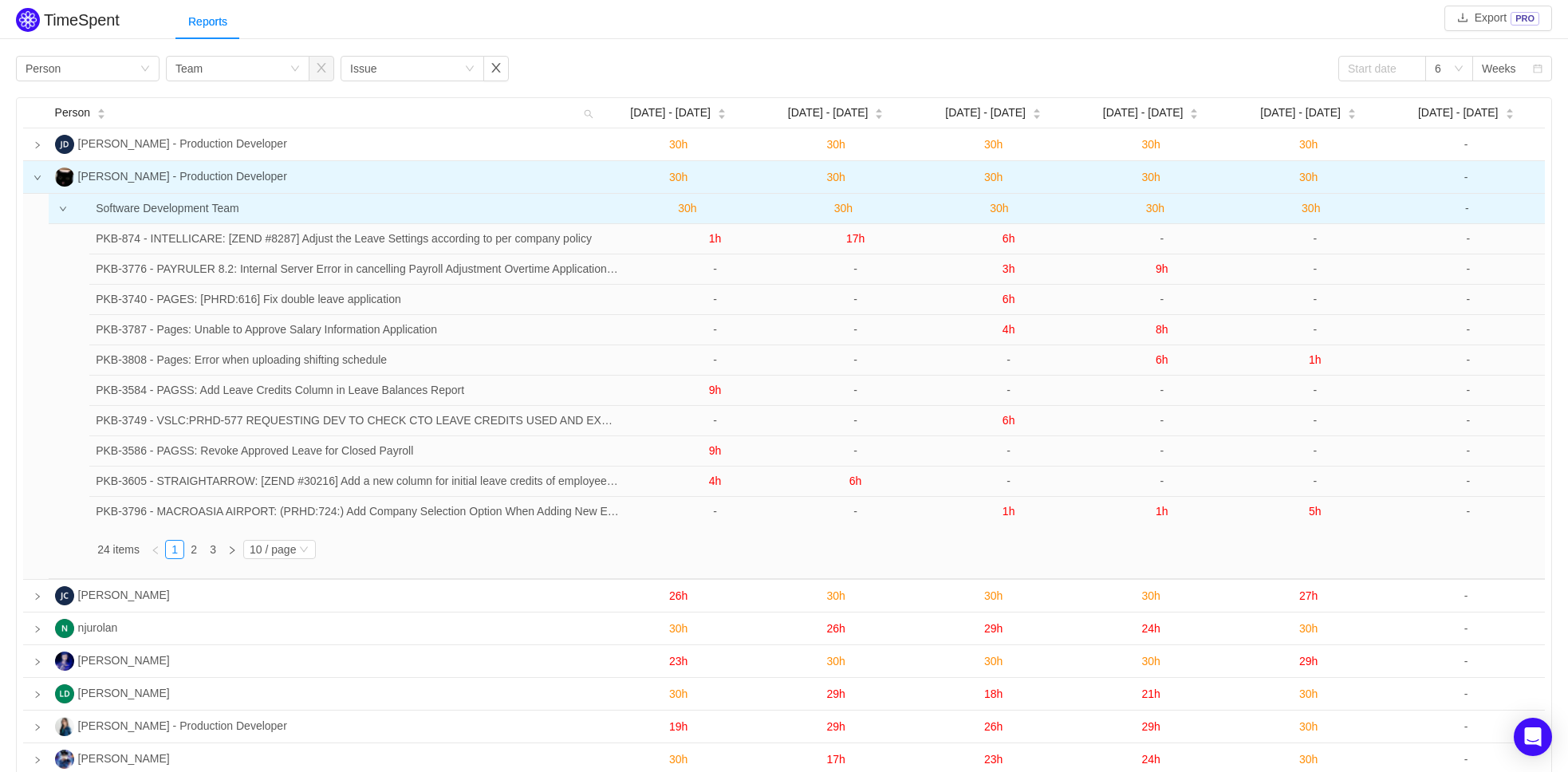
click at [40, 171] on td at bounding box center [36, 177] width 26 height 32
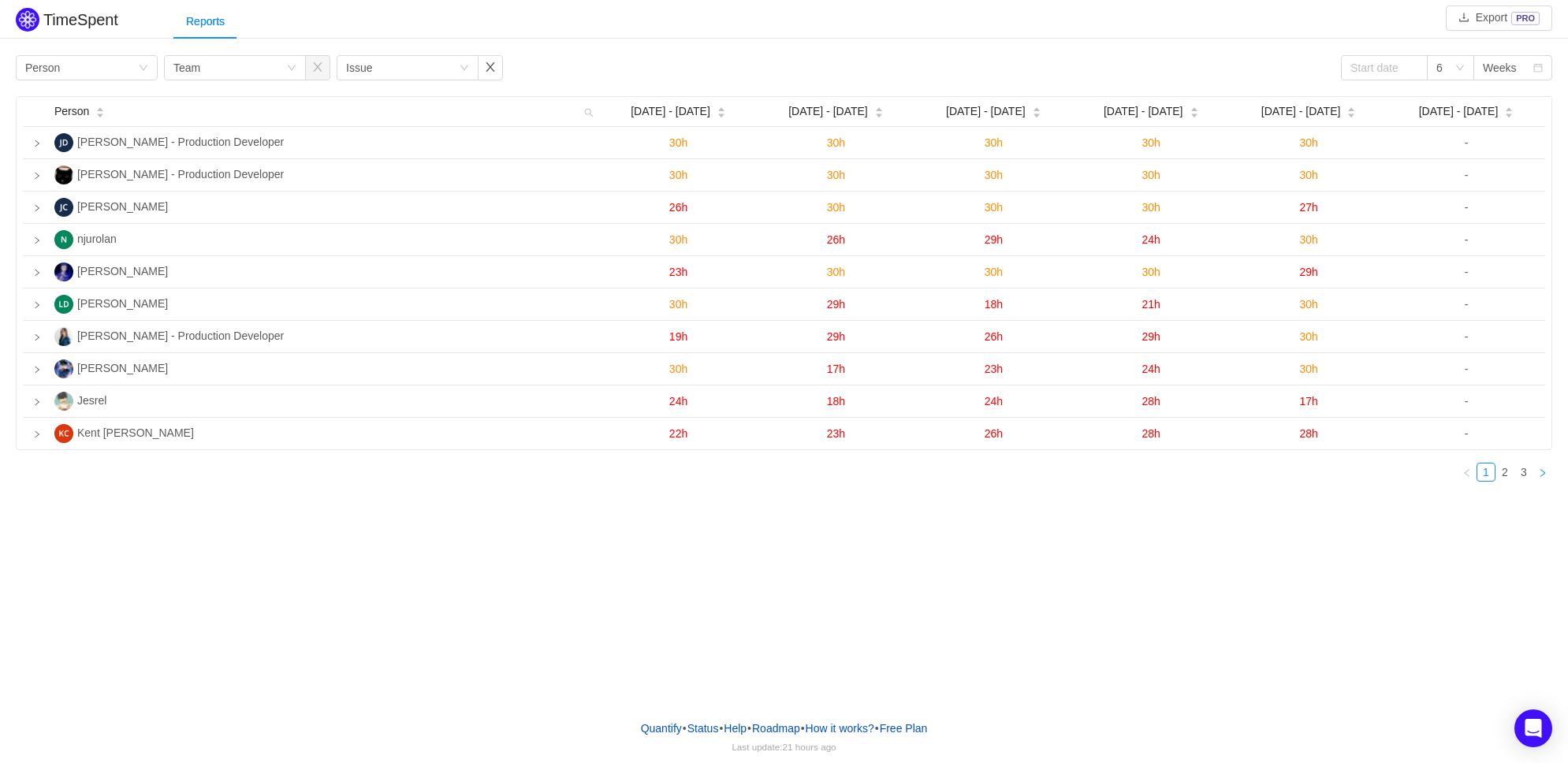
click at [1539, 477] on icon "icon: right" at bounding box center [1543, 473] width 10 height 10
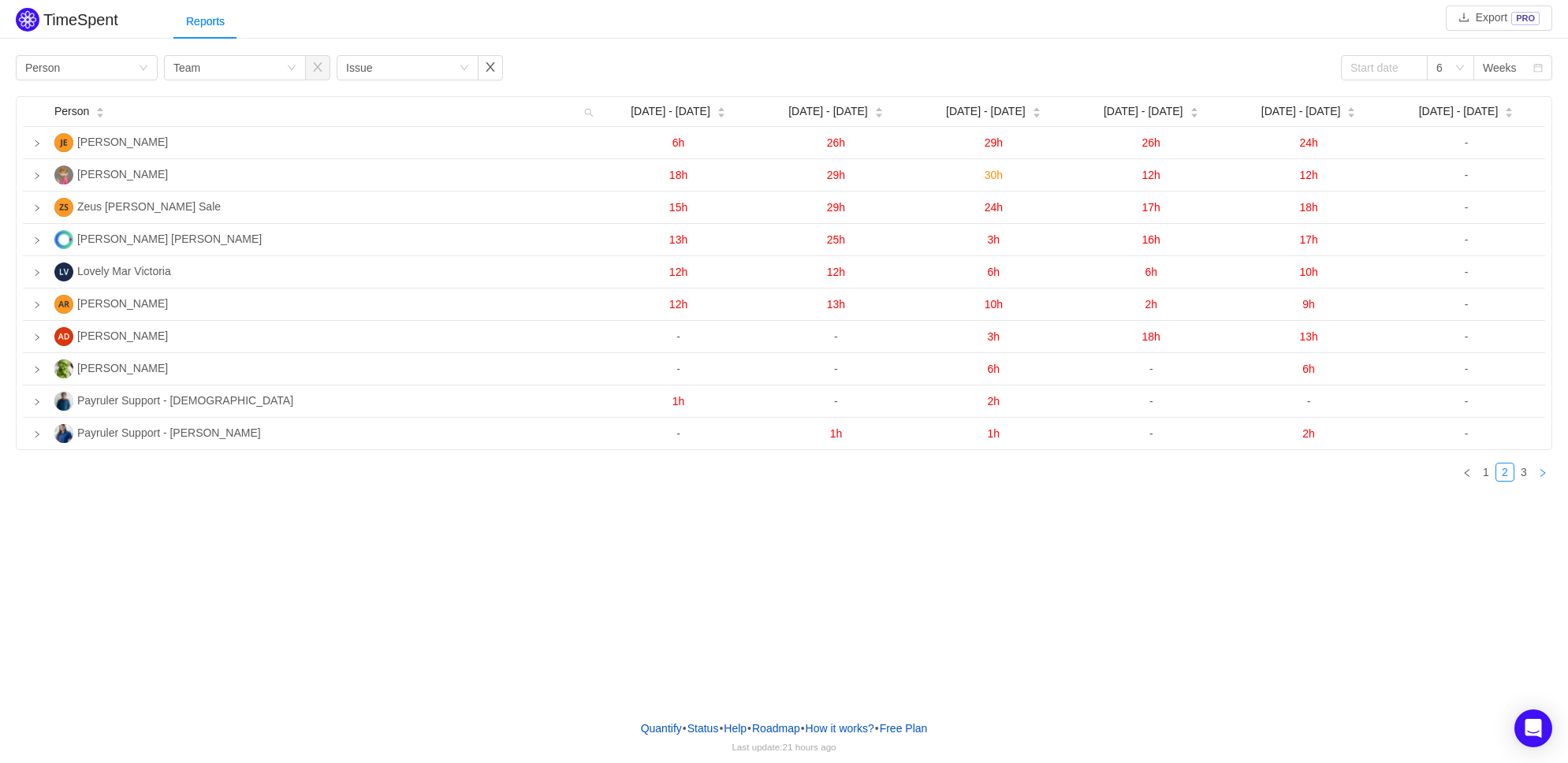
click at [1539, 477] on icon "icon: right" at bounding box center [1543, 473] width 10 height 10
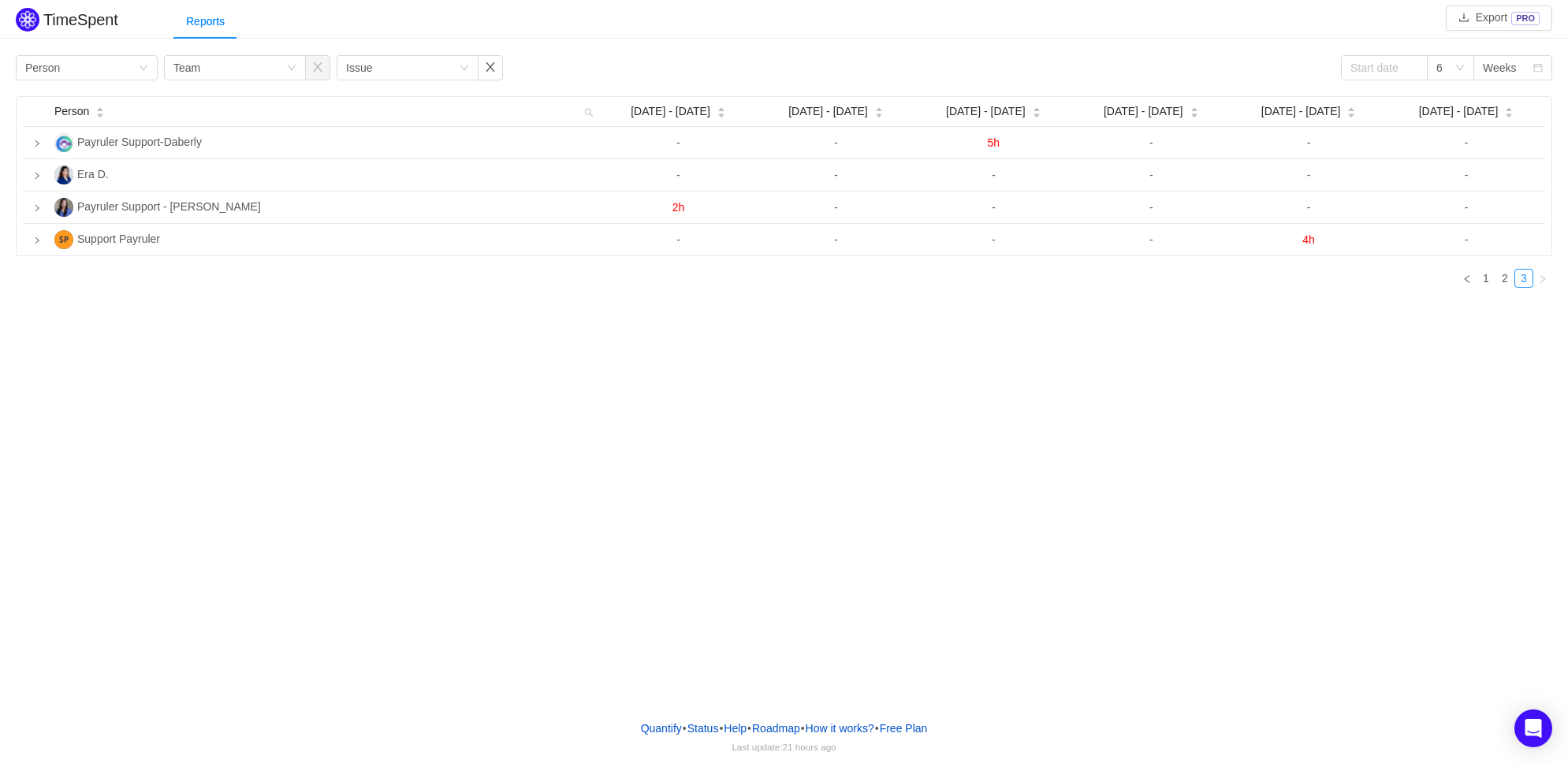
click at [1541, 477] on div "TimeSpent Export PRO Reports Group by Person Group by Team Group by Issue 6 Wee…" at bounding box center [784, 353] width 1568 height 707
click at [1477, 266] on div "Person Sep [DATE] - [DATE] - [DATE] - [DATE] - Oct 5 Oct [DATE] - [DATE] - 19 P…" at bounding box center [784, 198] width 1537 height 205
click at [1475, 281] on link at bounding box center [1467, 279] width 19 height 19
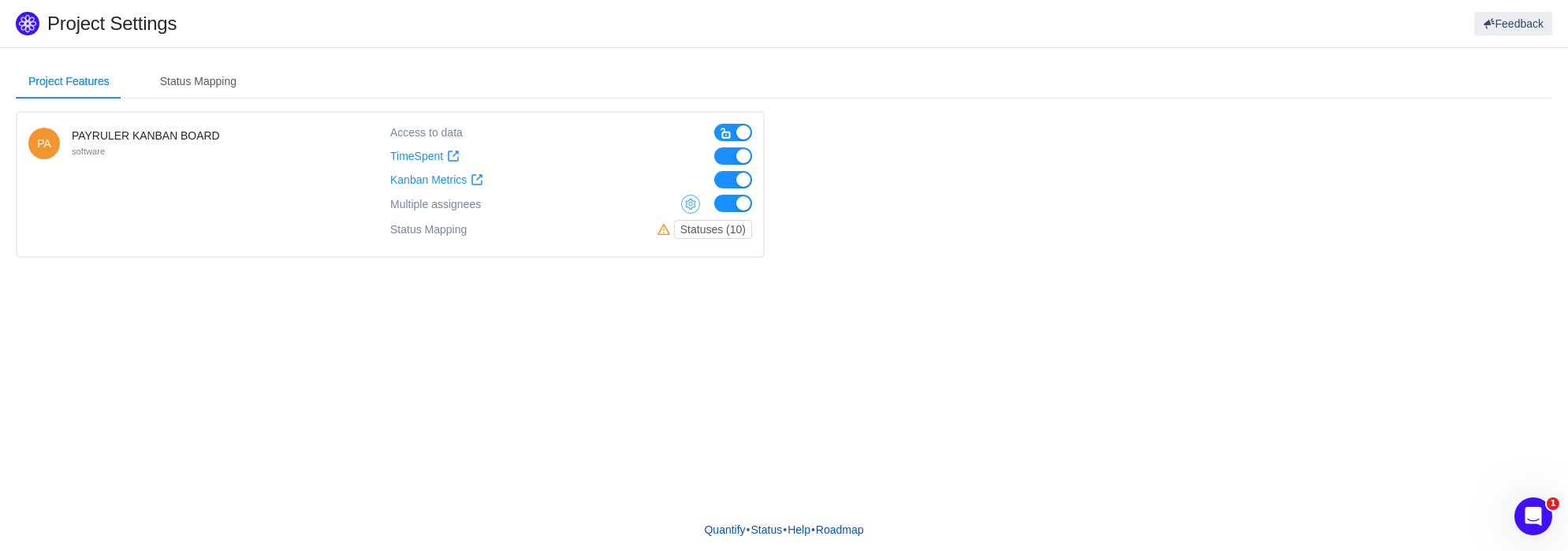
click at [694, 204] on button "button" at bounding box center [691, 204] width 19 height 19
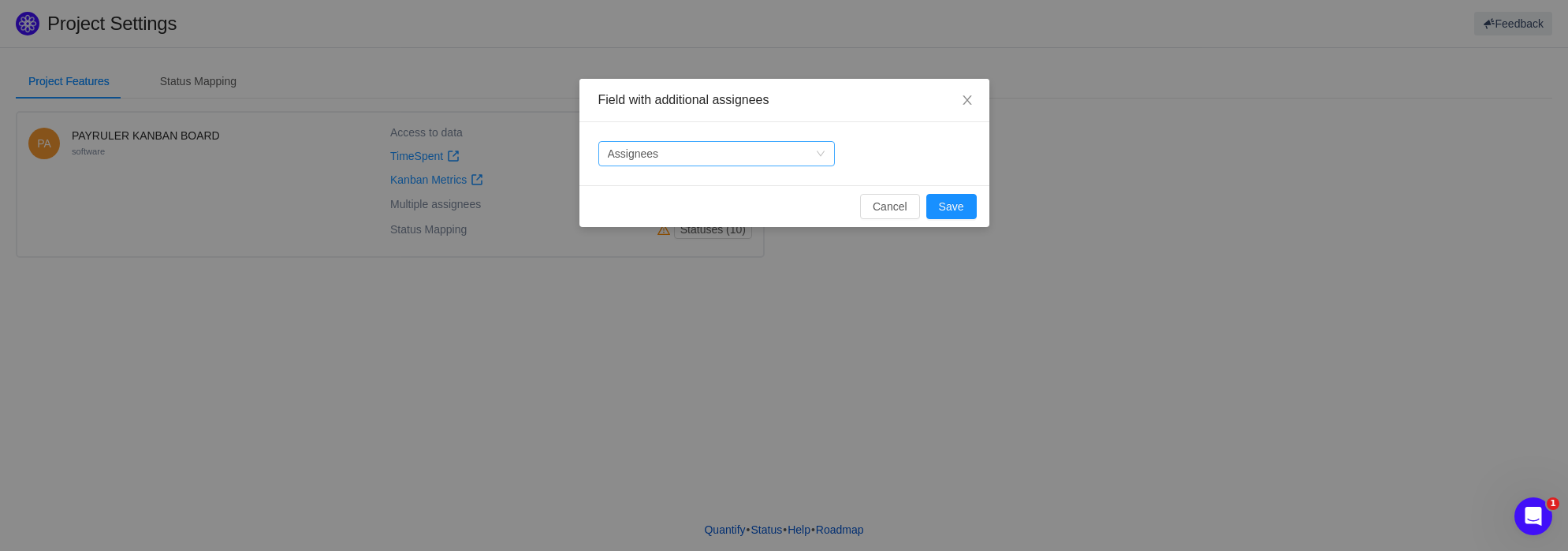
click at [740, 155] on div "Select a field Assignees" at bounding box center [712, 154] width 208 height 24
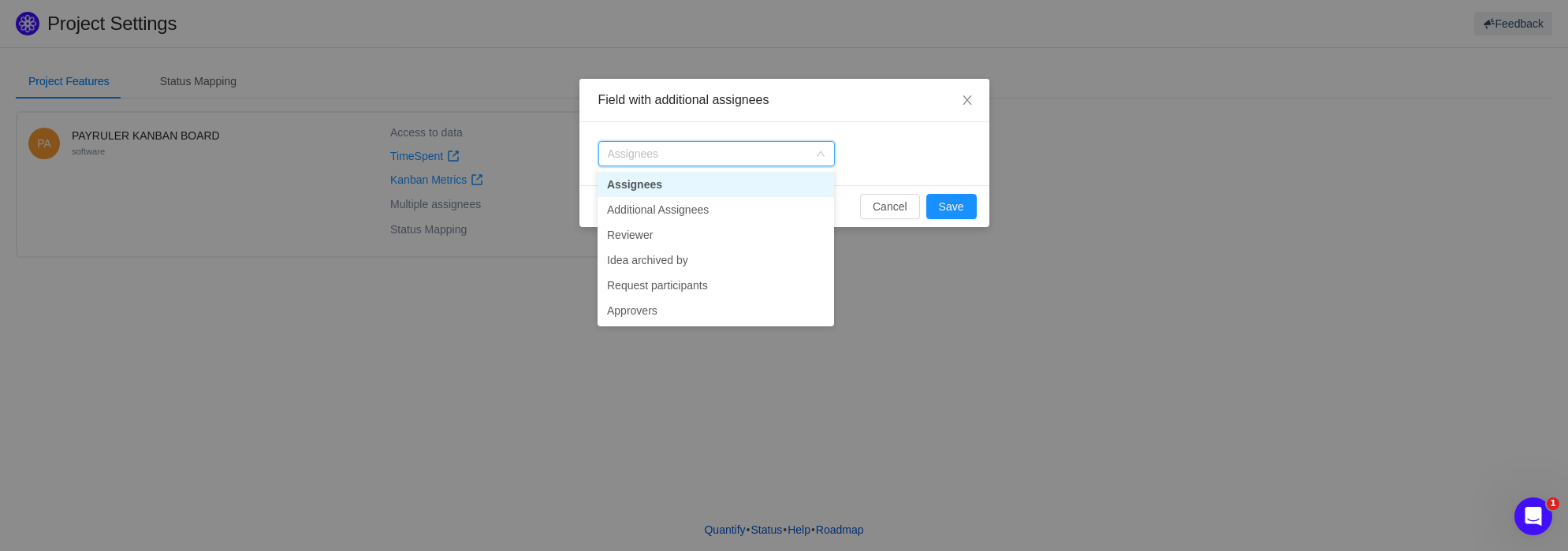
click at [744, 154] on input at bounding box center [712, 154] width 208 height 24
click at [647, 186] on li "Assignees" at bounding box center [716, 184] width 236 height 26
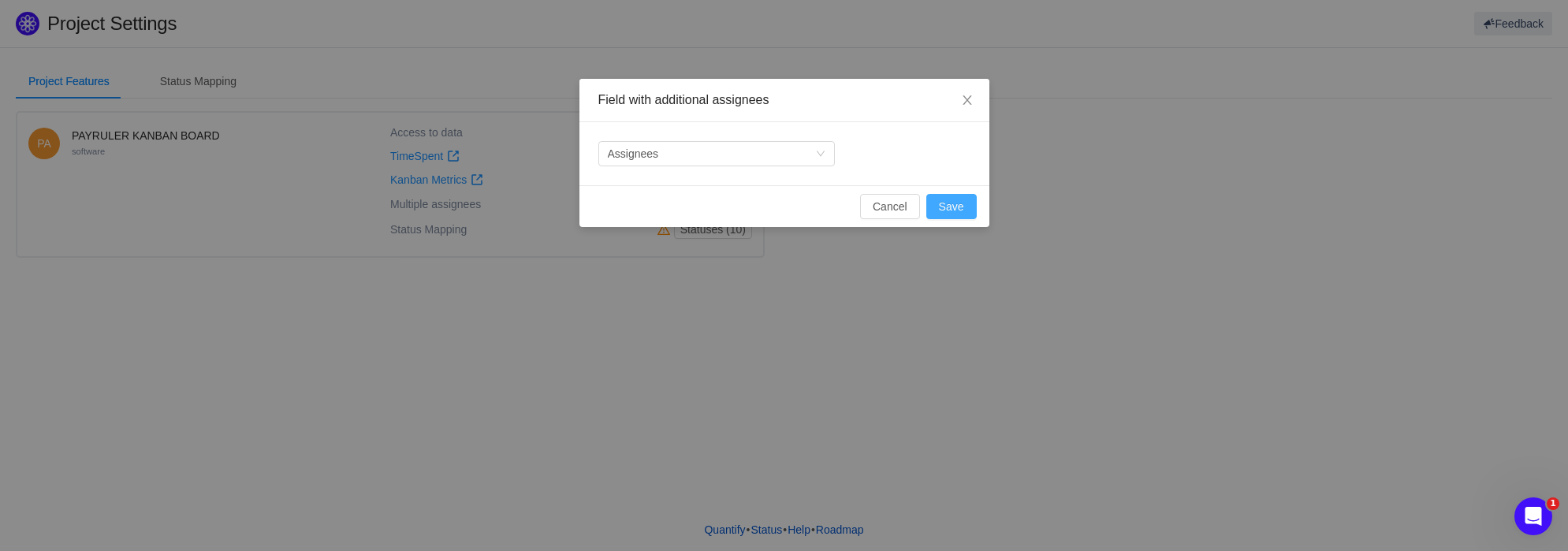
click at [956, 212] on button "Save" at bounding box center [951, 207] width 50 height 26
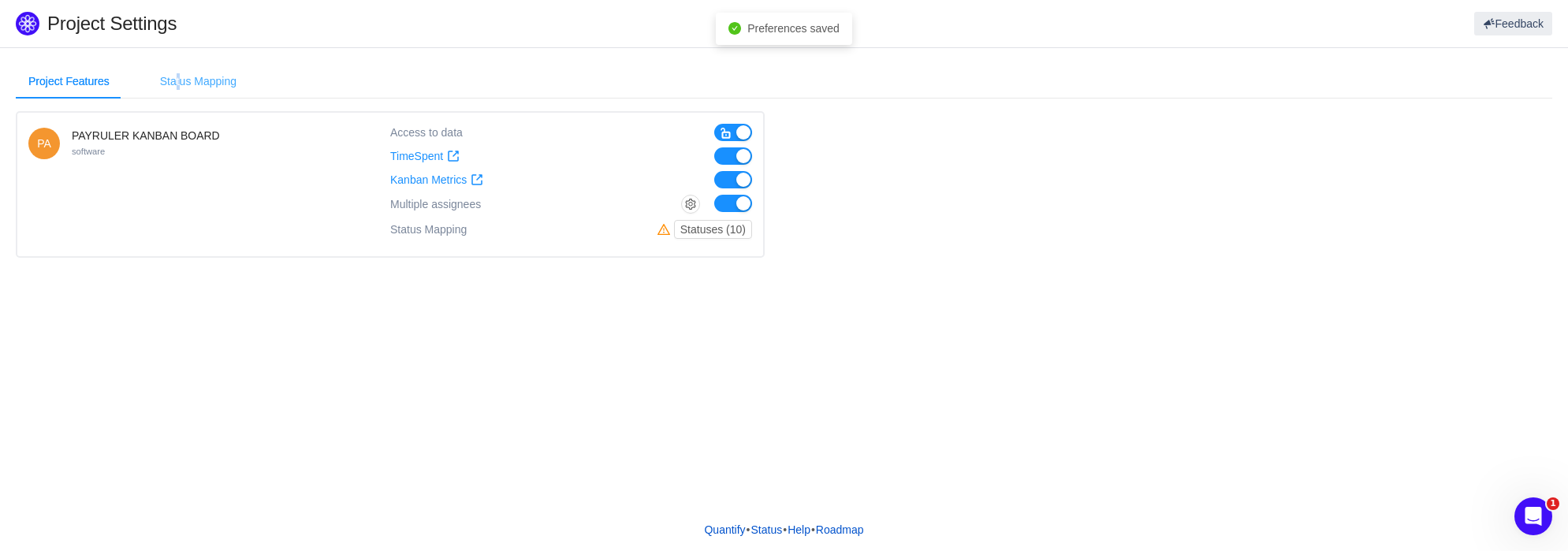
drag, startPoint x: 177, startPoint y: 85, endPoint x: 230, endPoint y: 82, distance: 53.1
click at [178, 85] on div "Status Mapping" at bounding box center [198, 81] width 101 height 35
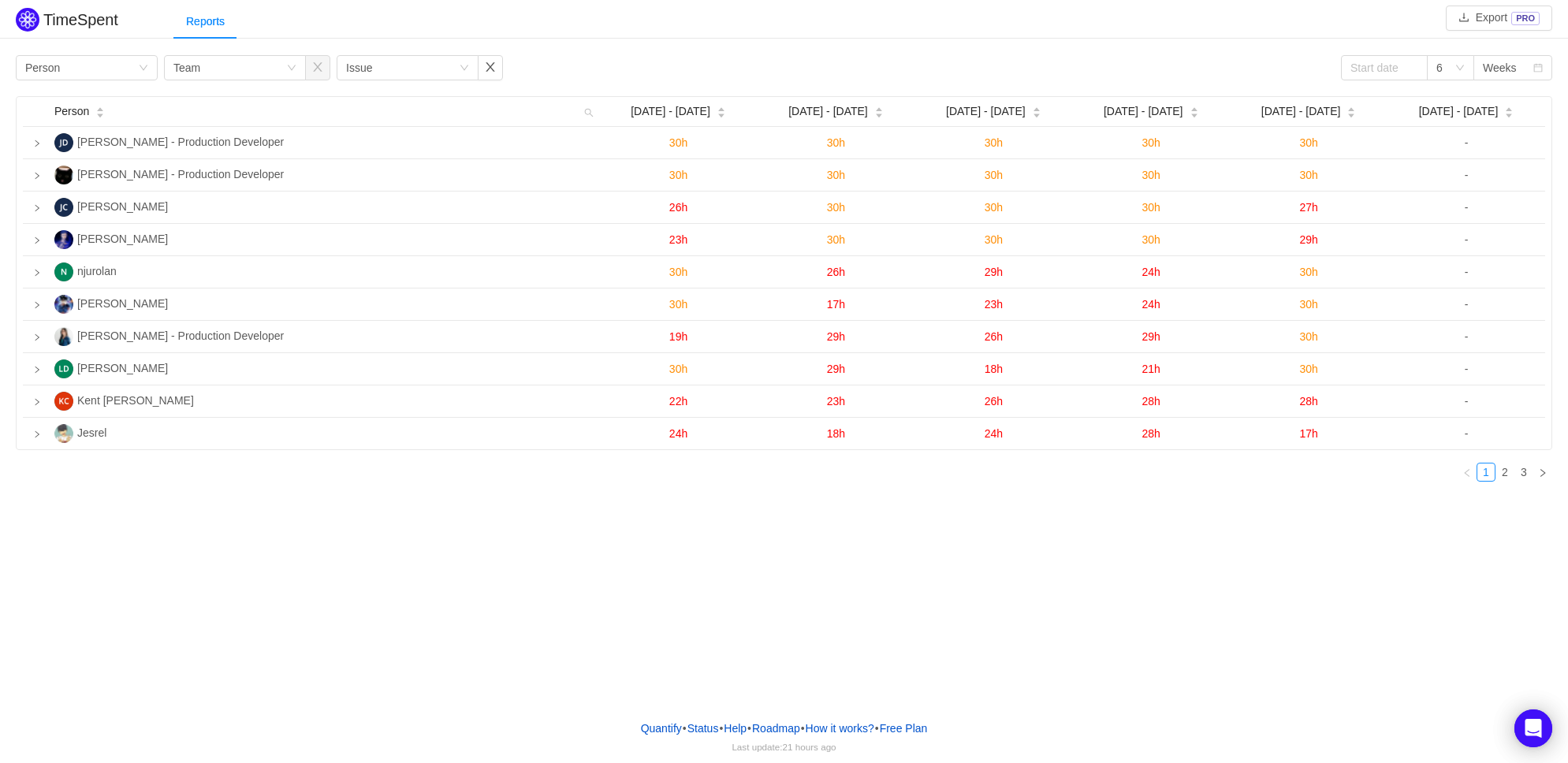
click at [1451, 81] on div "Group by Person Group by Team Group by Issue 6 Weeks Person Sep 8 - 14 Sep 15 -…" at bounding box center [784, 275] width 1537 height 439
click at [1454, 73] on div "6" at bounding box center [1445, 68] width 18 height 24
click at [1444, 102] on li "2" at bounding box center [1450, 99] width 47 height 26
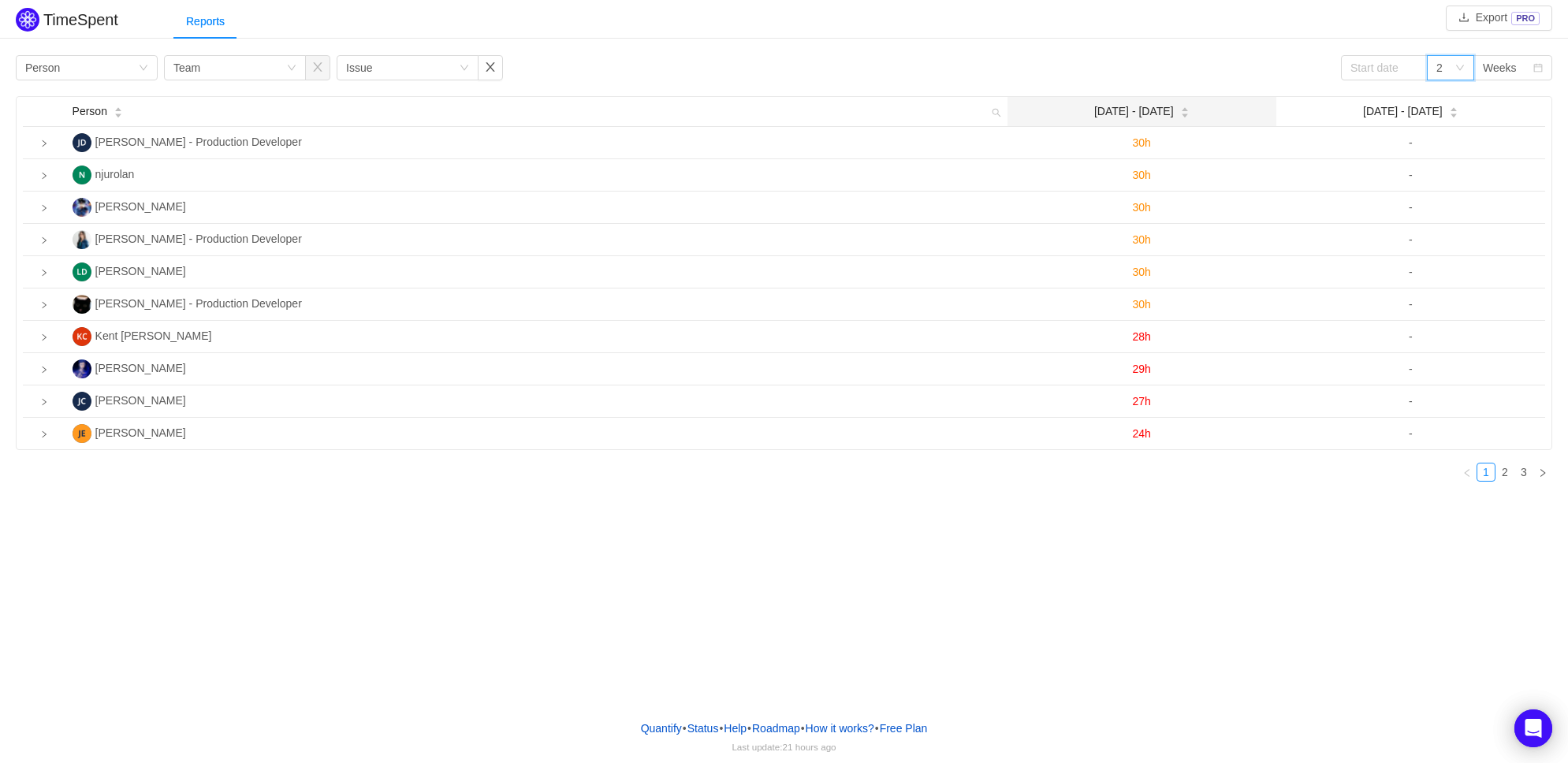
click at [1180, 111] on icon "icon: caret-down" at bounding box center [1184, 115] width 9 height 9
click at [1180, 105] on icon "icon: caret-up" at bounding box center [1184, 109] width 9 height 9
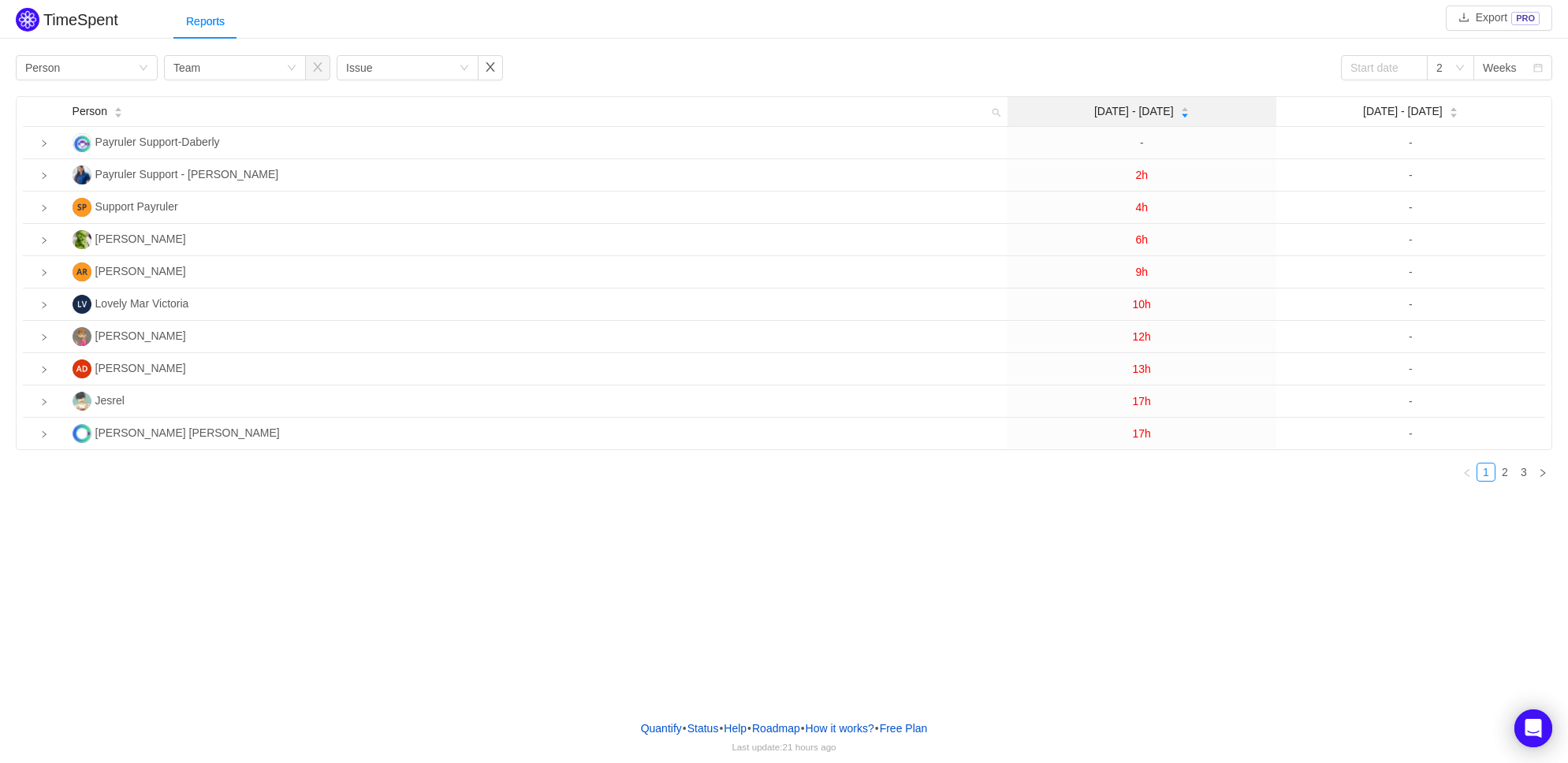
click at [1180, 112] on icon "icon: caret-down" at bounding box center [1184, 115] width 9 height 9
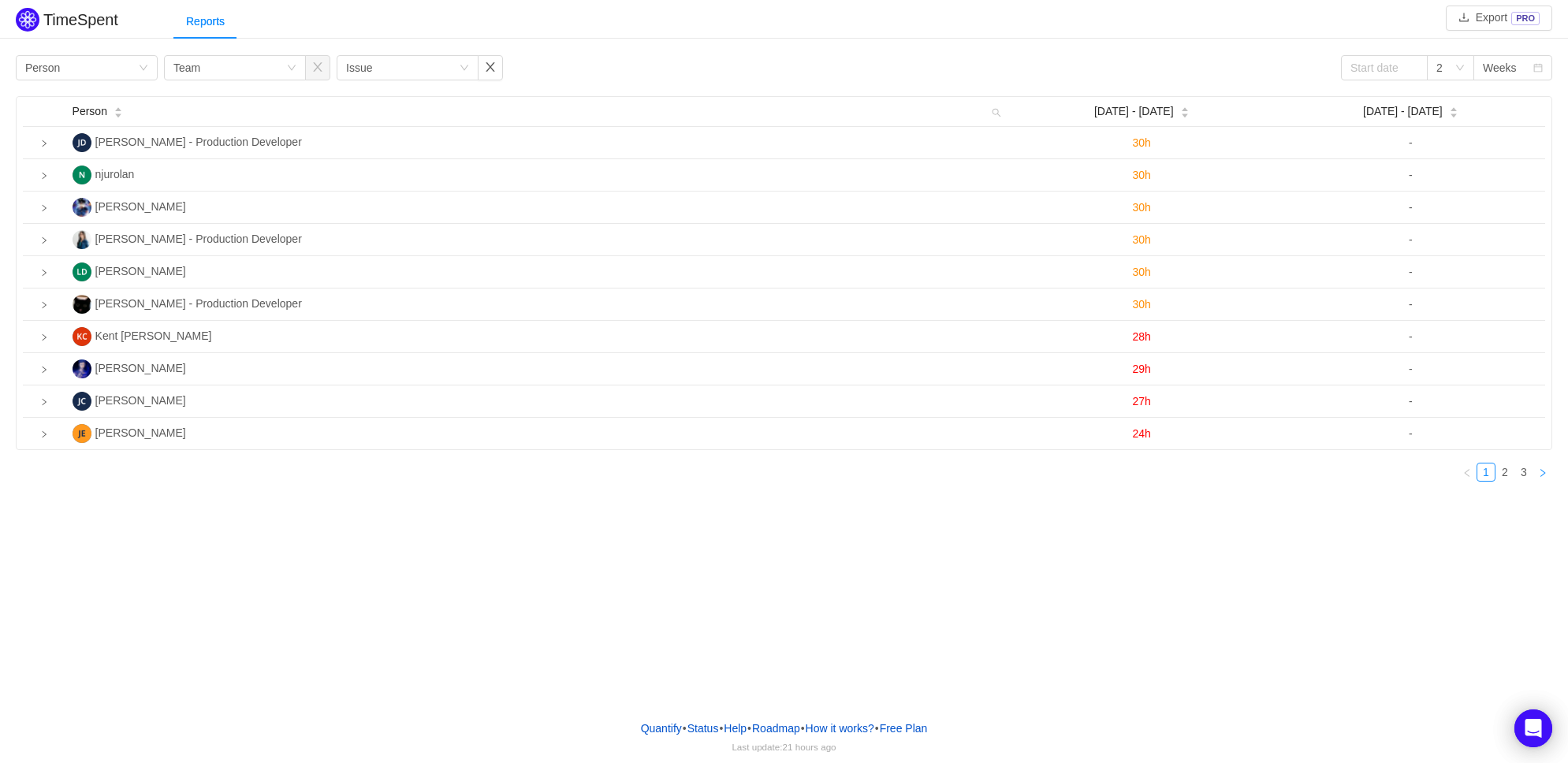
click at [1549, 472] on link at bounding box center [1543, 472] width 19 height 19
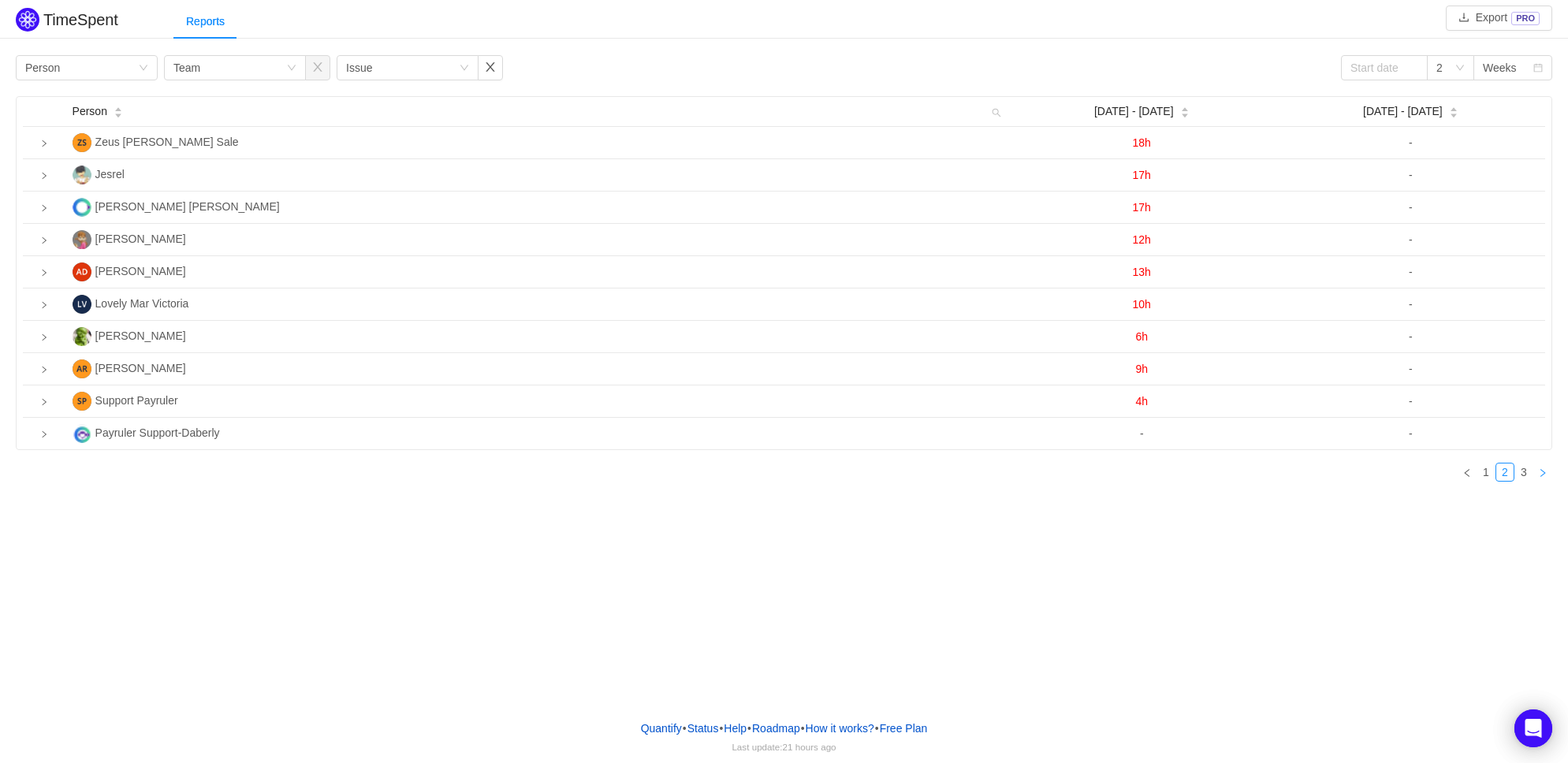
click at [1548, 471] on link at bounding box center [1543, 472] width 19 height 19
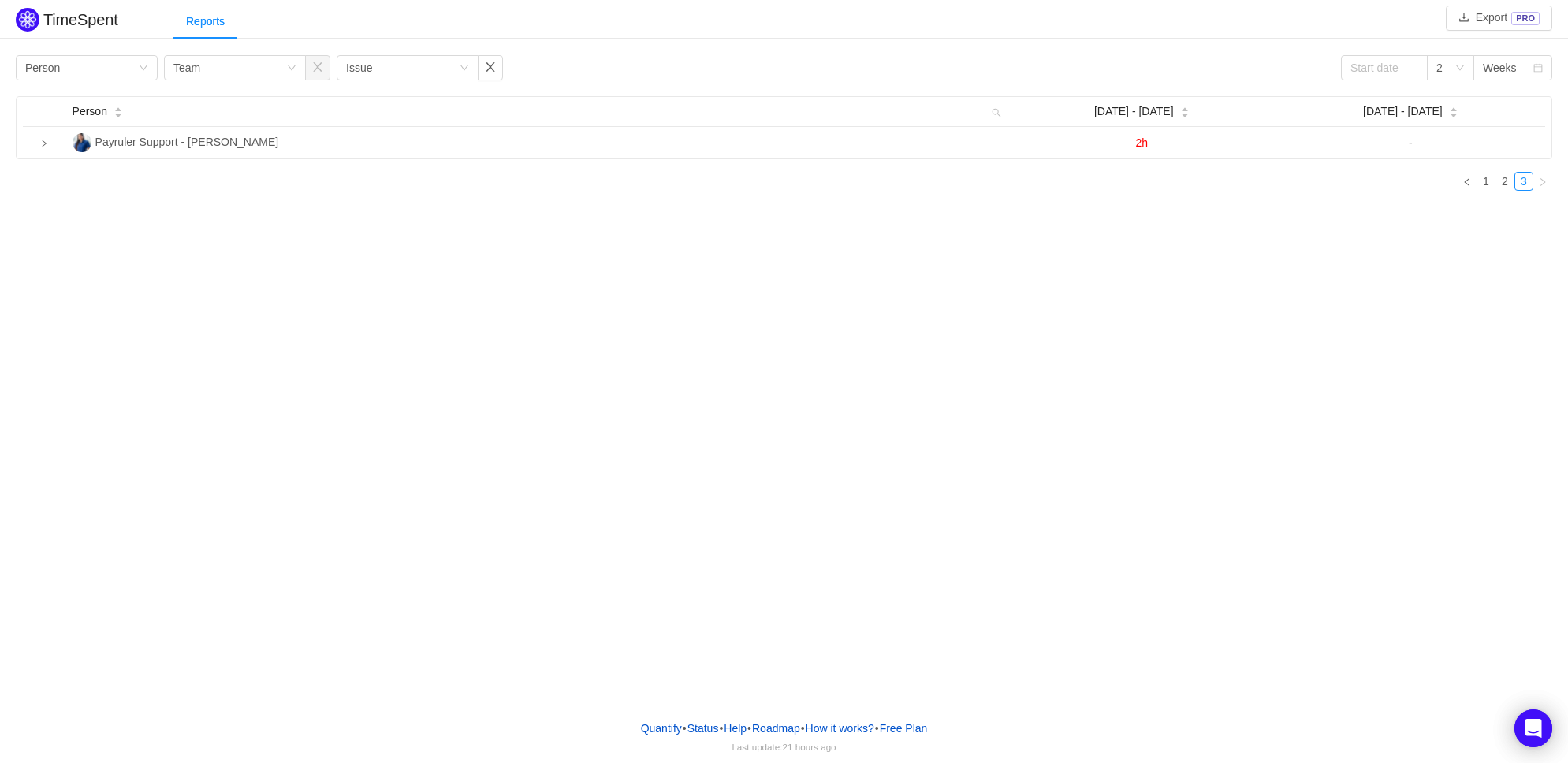
click at [1548, 471] on div "TimeSpent Export PRO Reports Group by Person Group by Team Group by Issue 2 Wee…" at bounding box center [784, 353] width 1568 height 707
click at [1487, 185] on link "1" at bounding box center [1487, 181] width 18 height 18
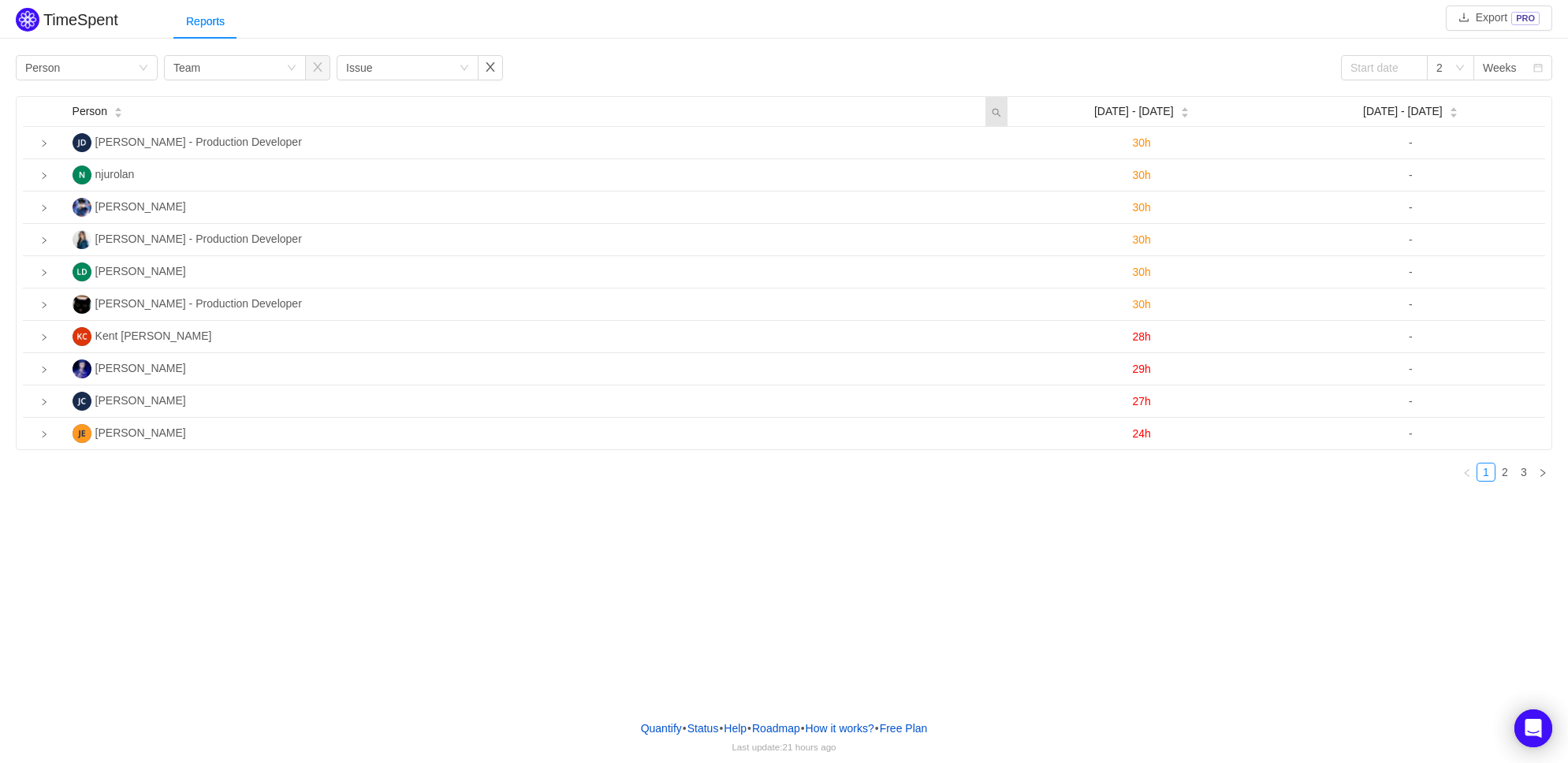
click at [990, 107] on icon "icon: search" at bounding box center [997, 111] width 22 height 30
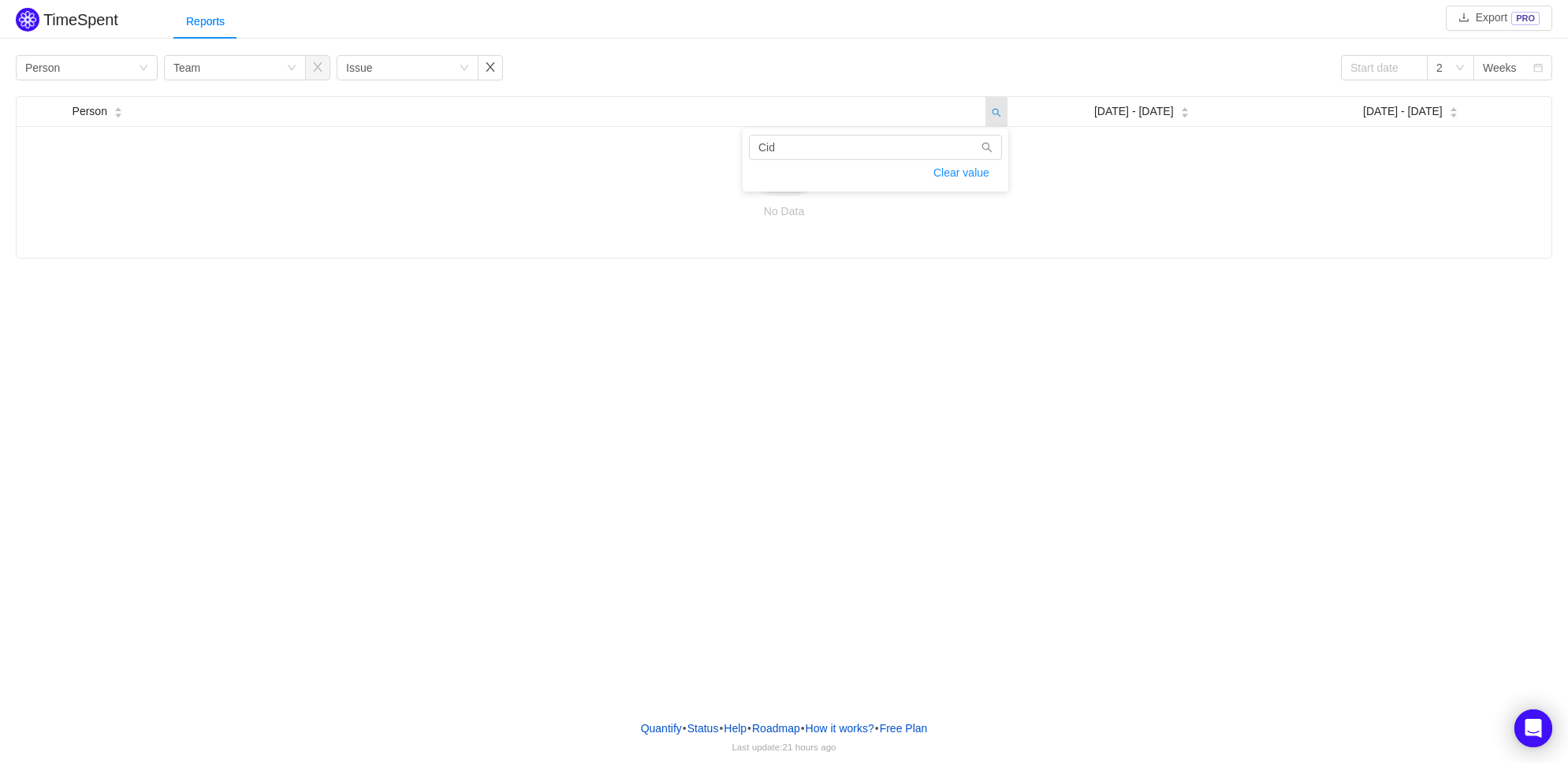
type input "Cid"
click at [1013, 326] on div "TimeSpent Export PRO Reports Group by Person Group by Team Group by Issue 2 Wee…" at bounding box center [784, 353] width 1568 height 707
